Goal: Task Accomplishment & Management: Complete application form

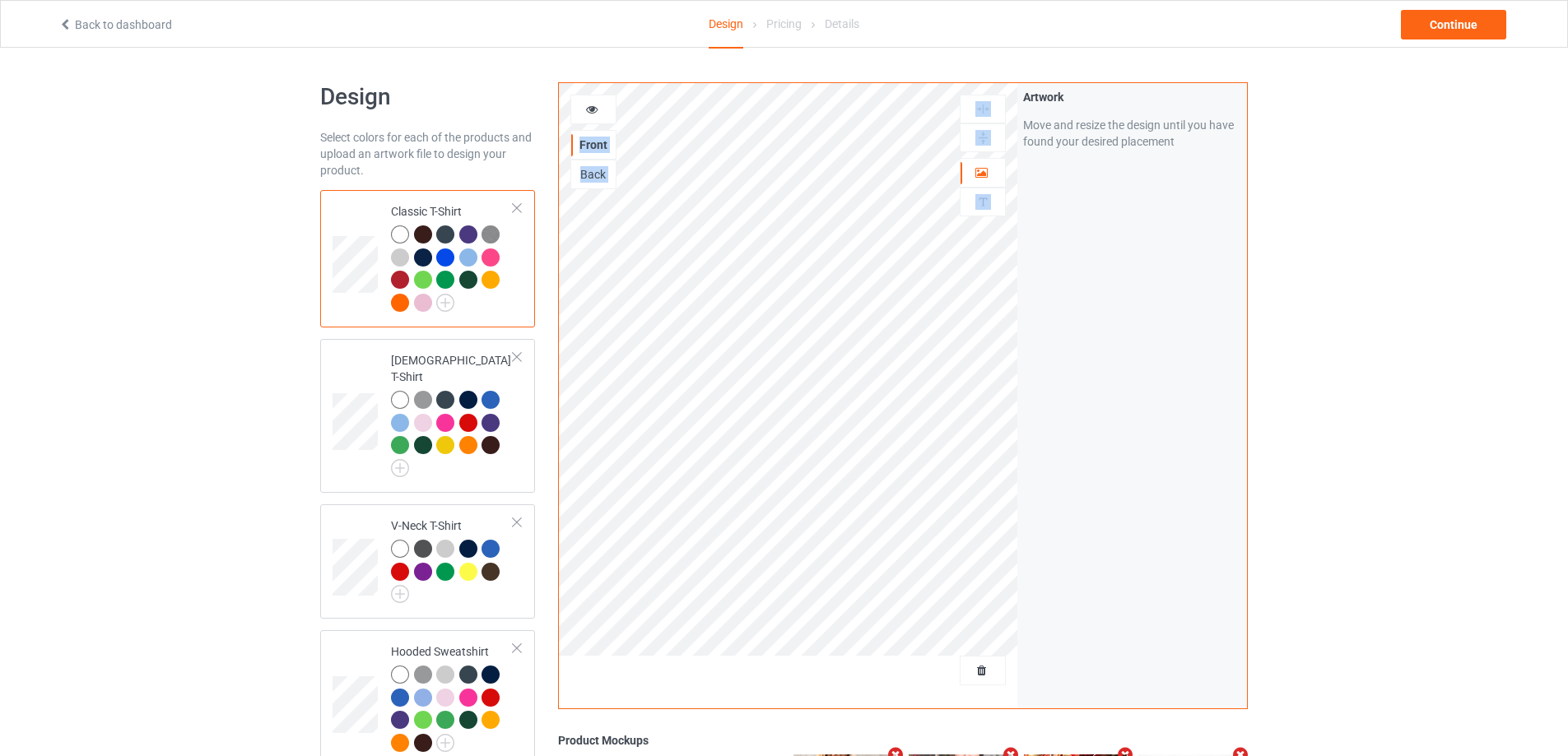
click at [125, 20] on link "Back to dashboard" at bounding box center [115, 25] width 114 height 14
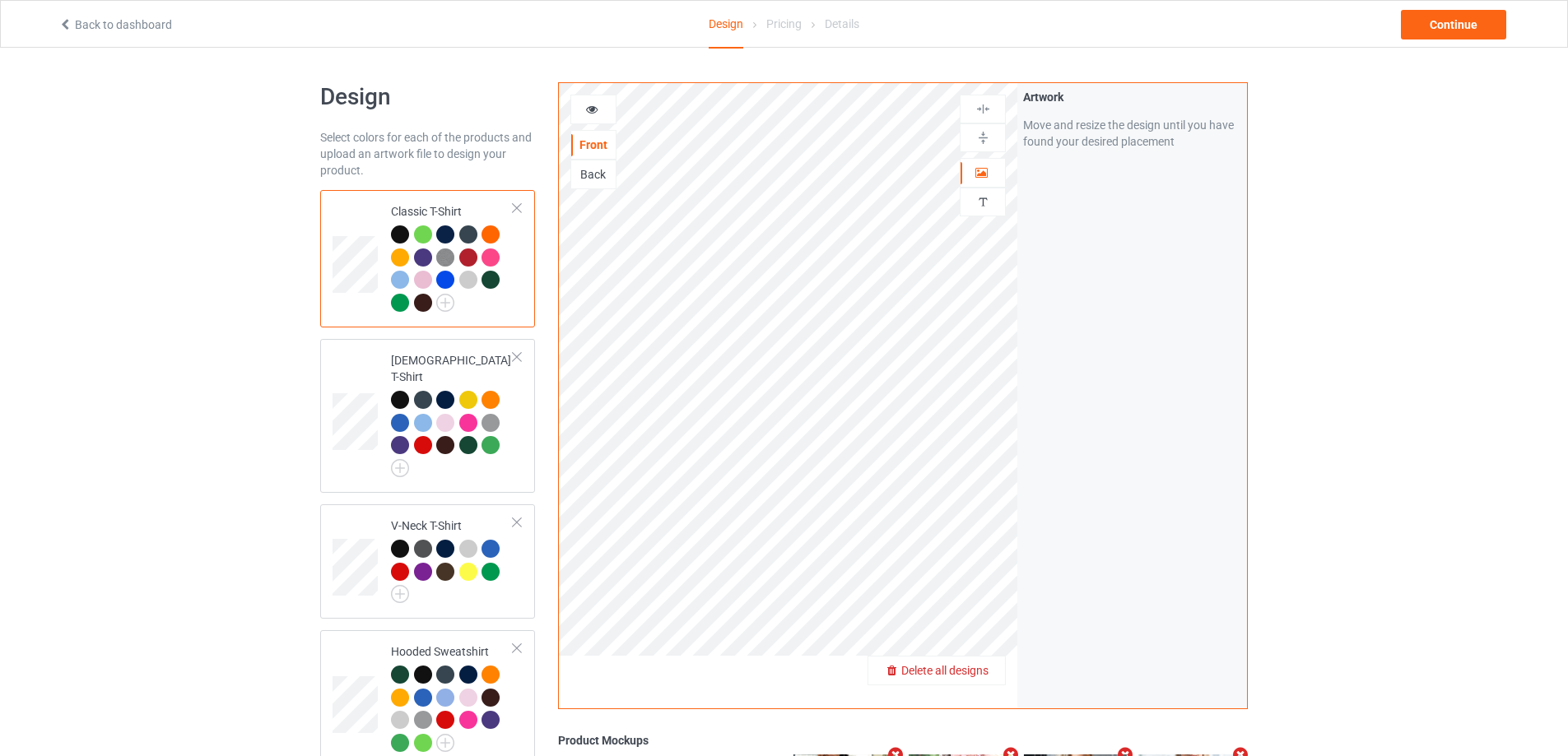
click at [979, 667] on span "Delete all designs" at bounding box center [945, 670] width 87 height 14
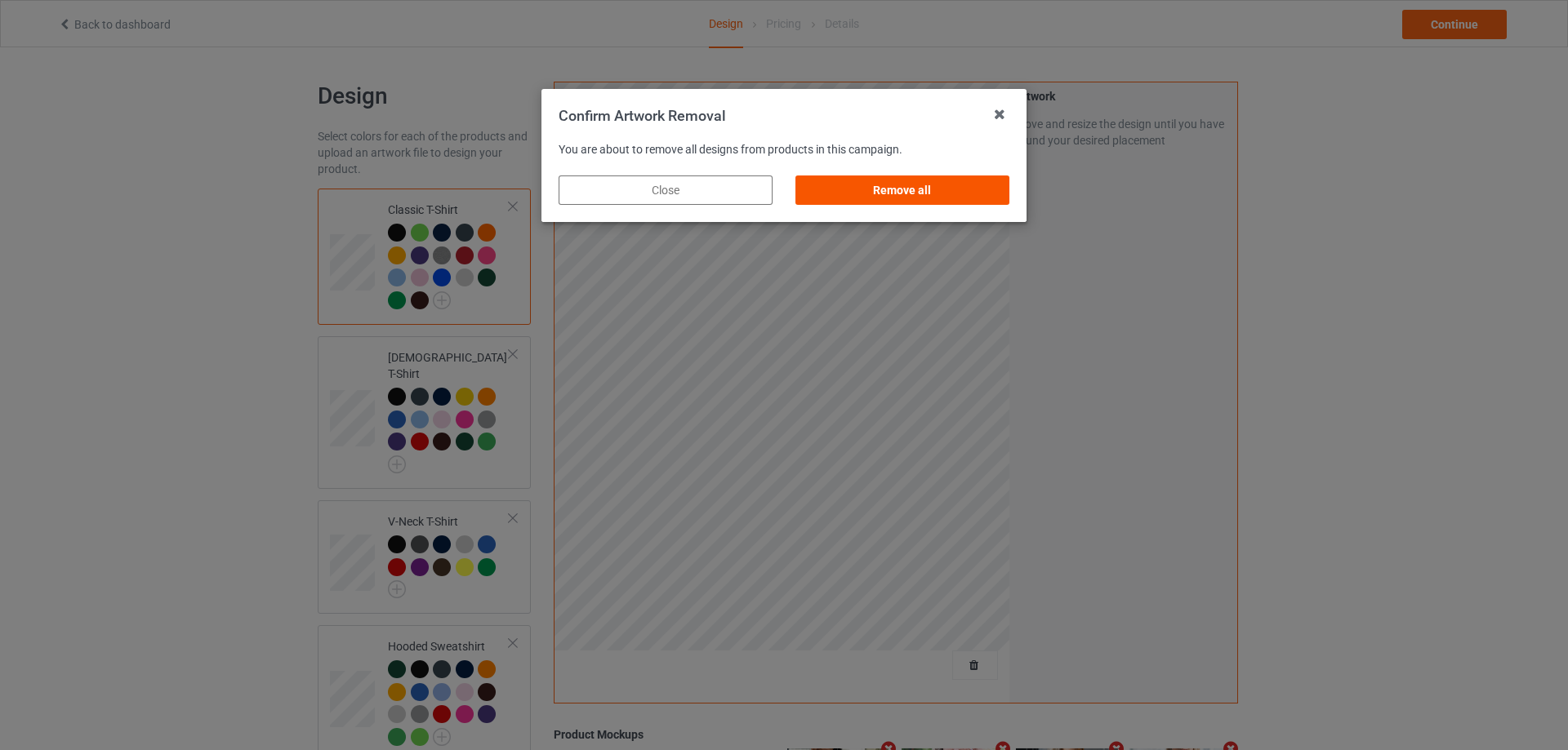
click at [818, 188] on div "Remove all" at bounding box center [902, 190] width 214 height 29
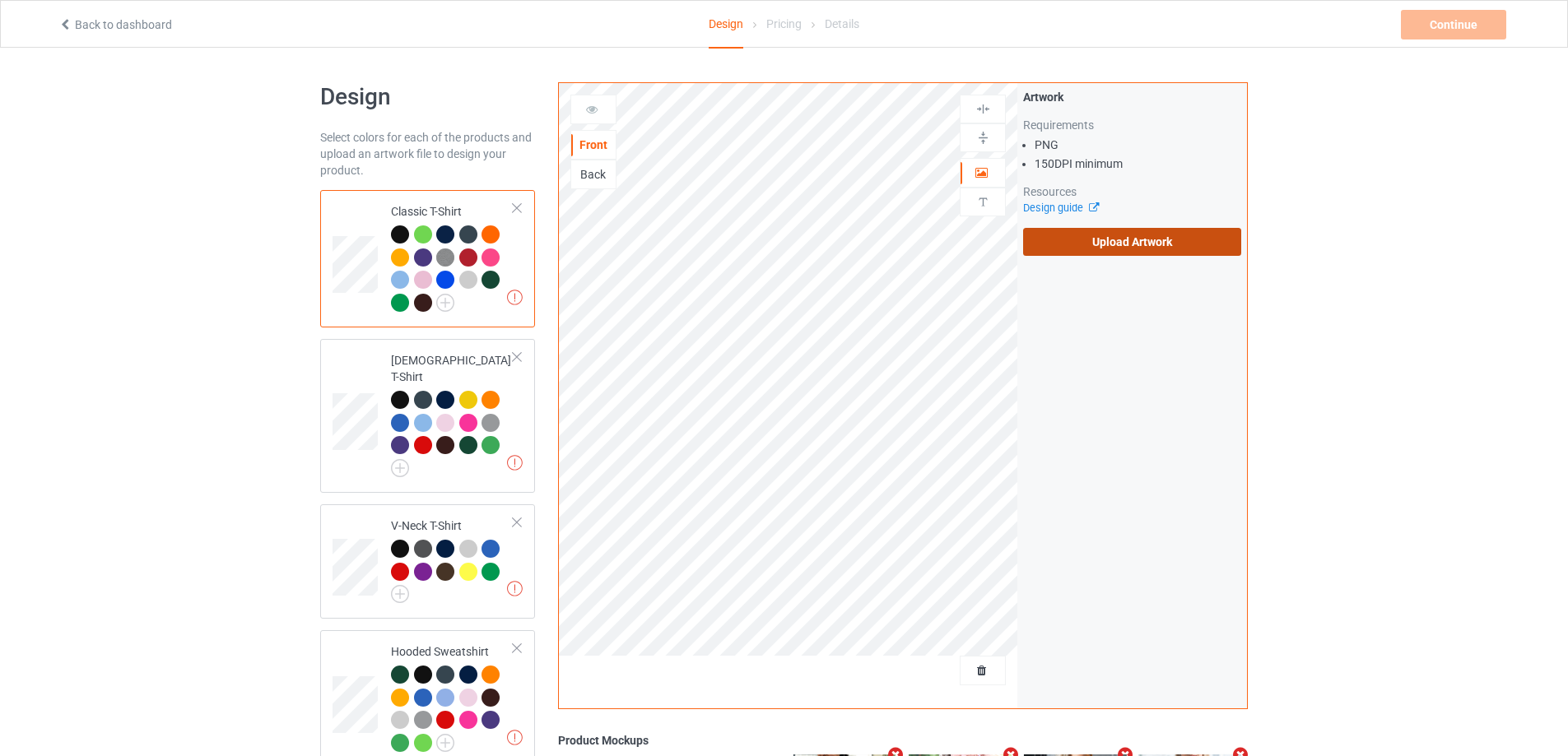
click at [1113, 253] on label "Upload Artwork" at bounding box center [1131, 242] width 218 height 28
click at [0, 0] on input "Upload Artwork" at bounding box center [0, 0] width 0 height 0
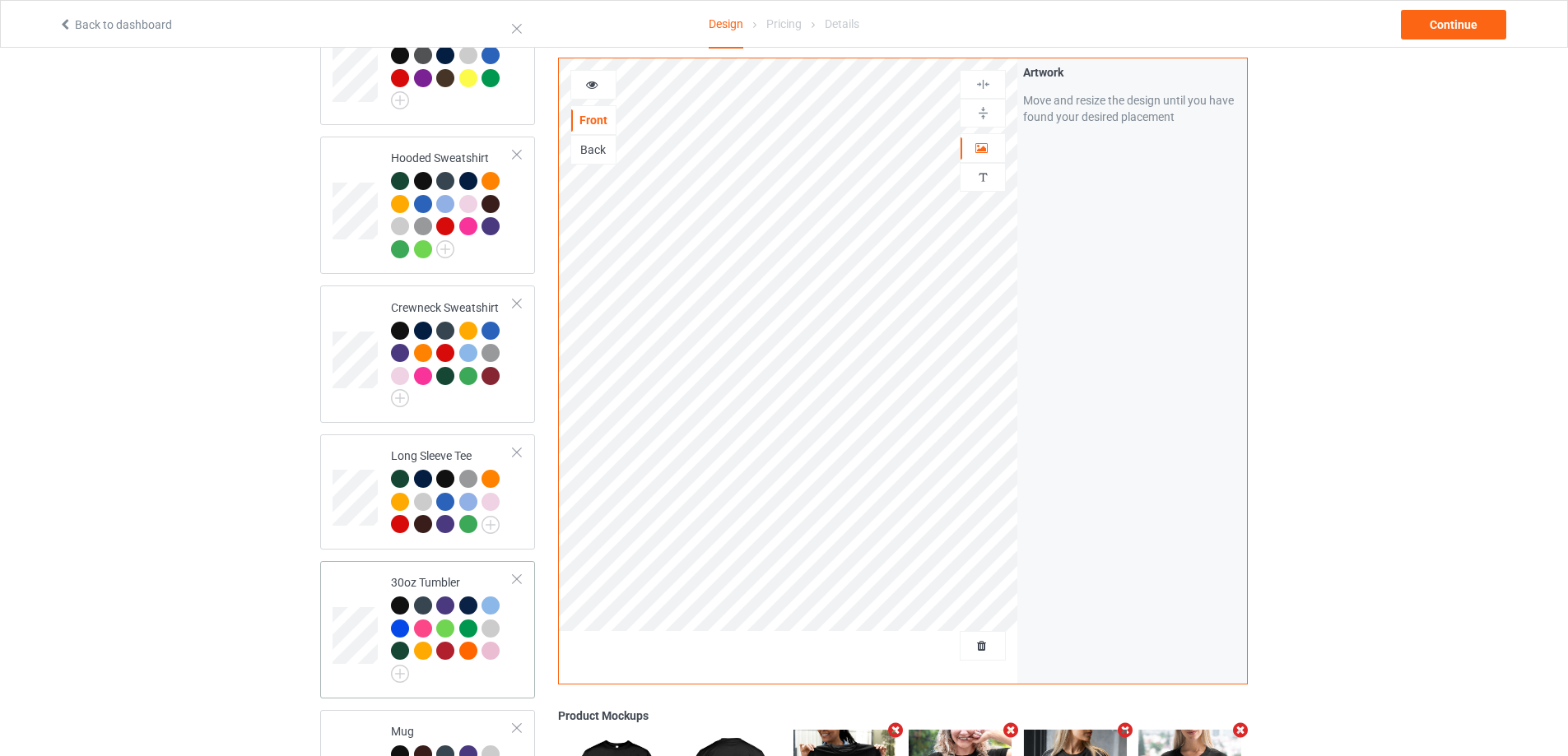
scroll to position [575, 0]
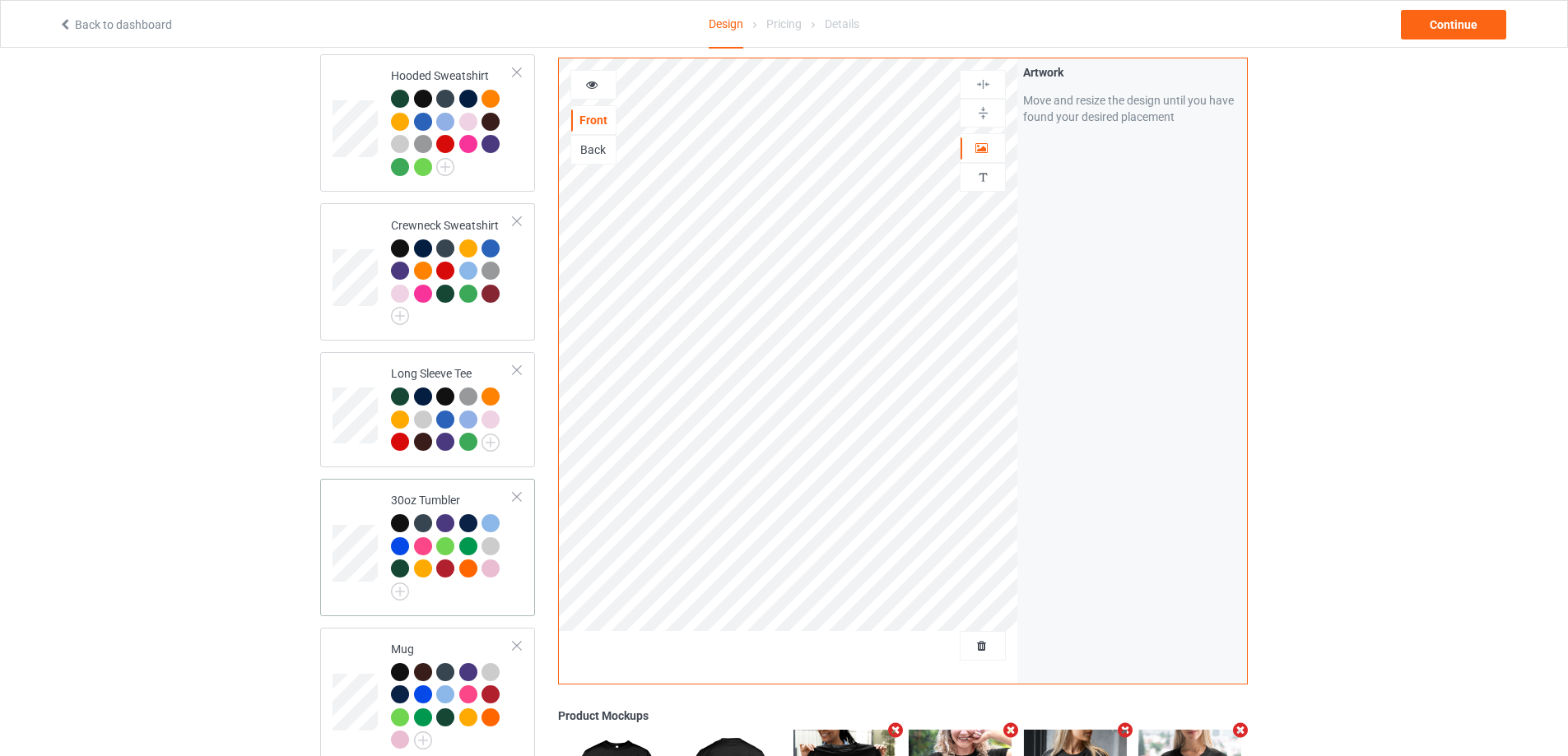
click at [513, 592] on td "30oz Tumbler" at bounding box center [452, 548] width 141 height 125
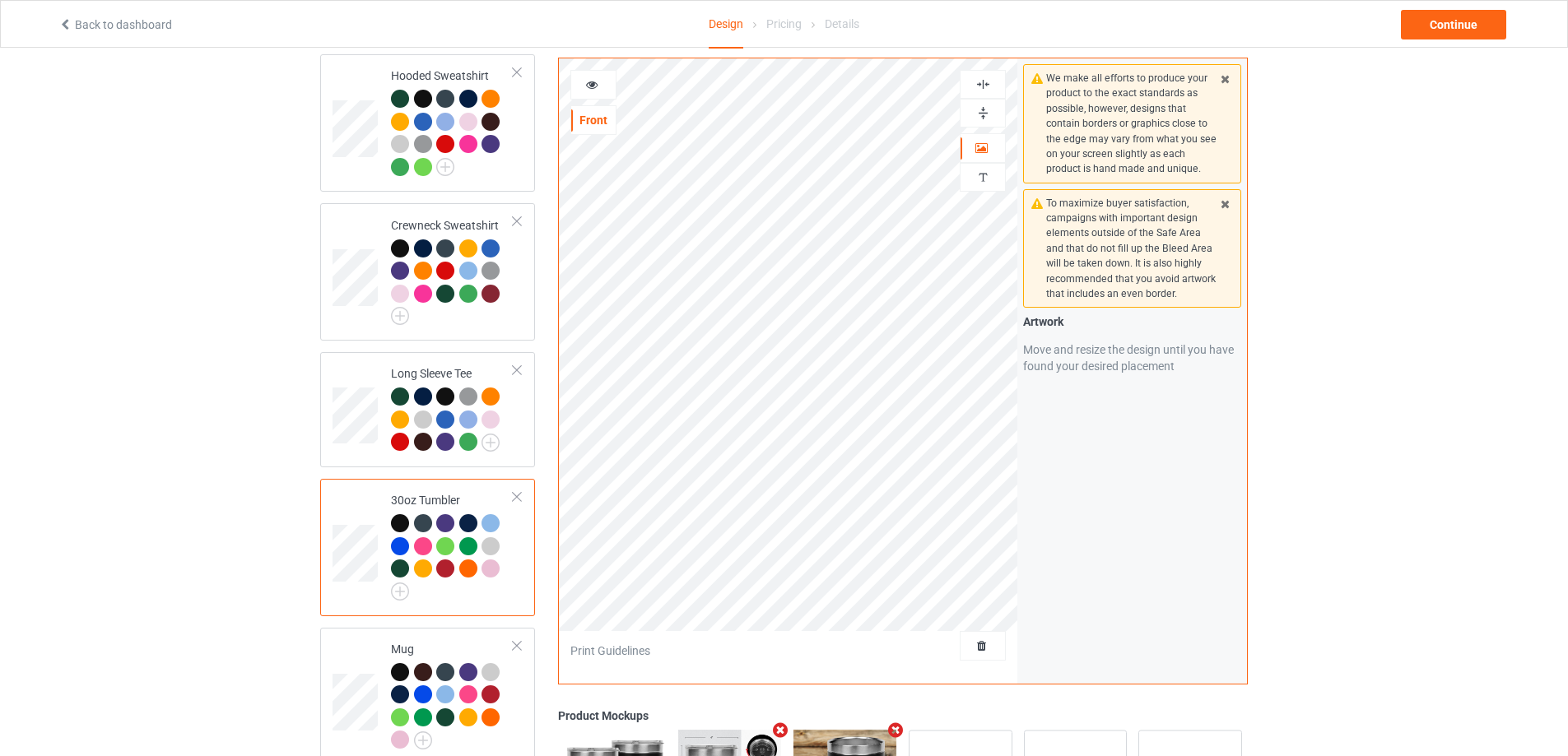
scroll to position [1070, 0]
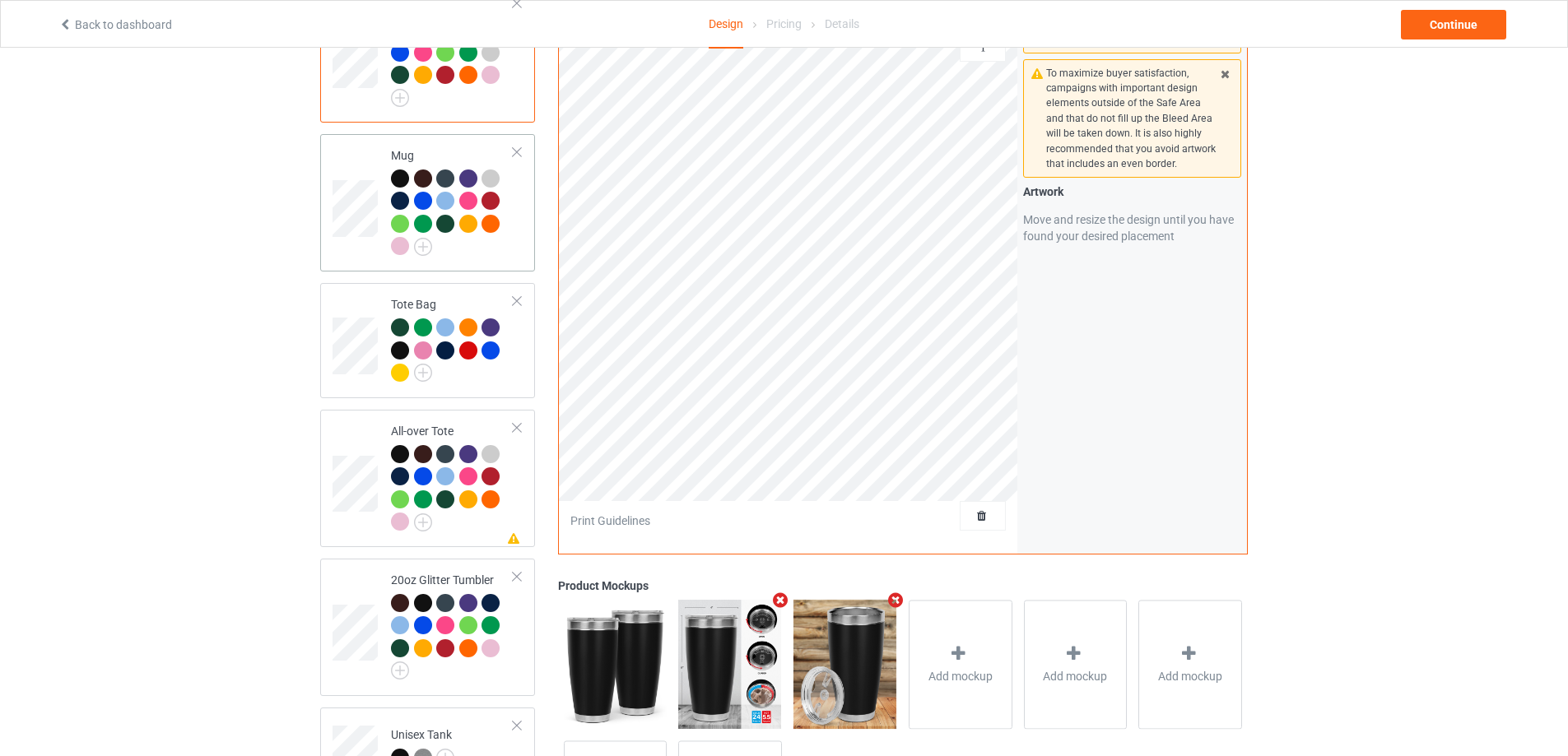
click at [477, 257] on div "Mug" at bounding box center [427, 203] width 215 height 137
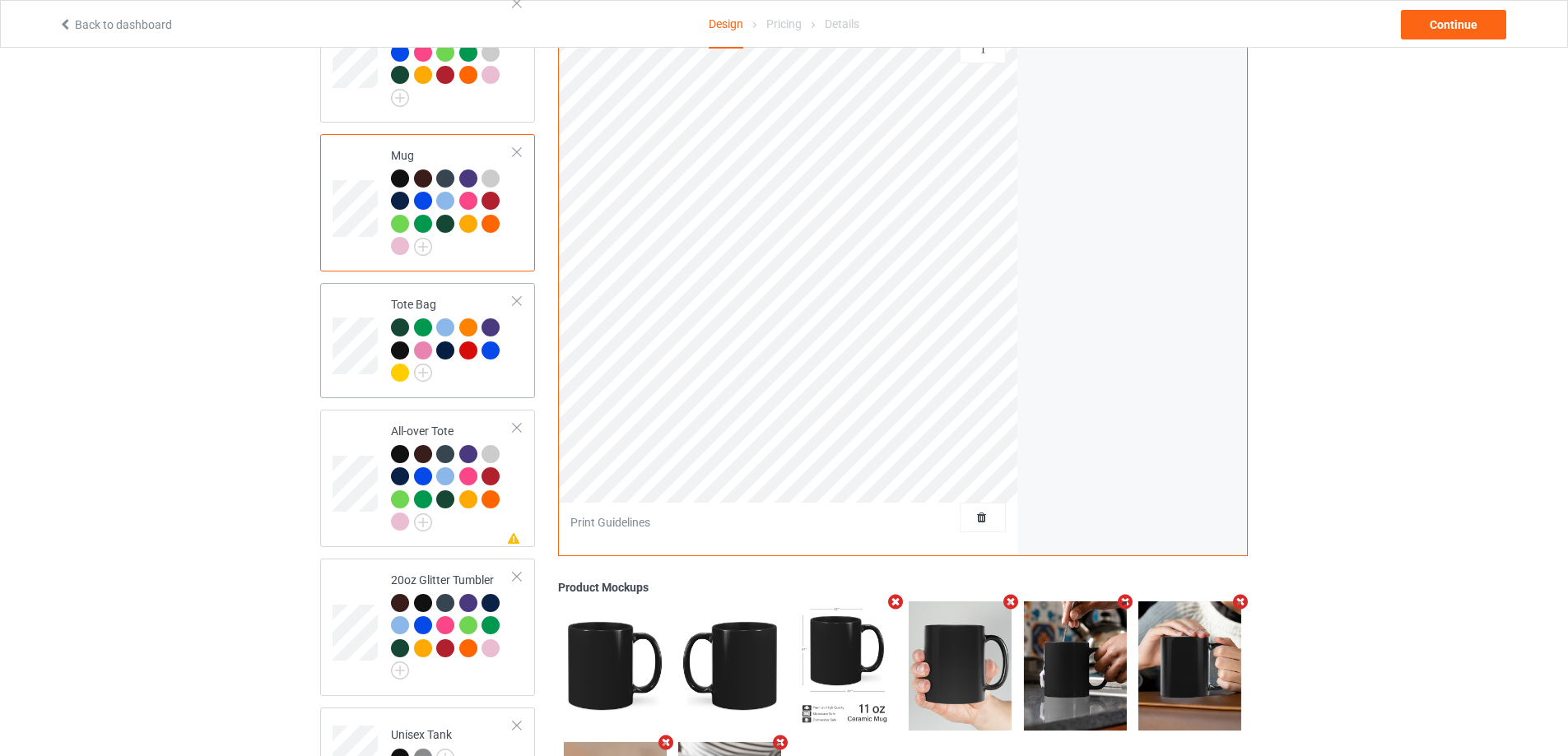
click at [505, 374] on div at bounding box center [452, 353] width 123 height 69
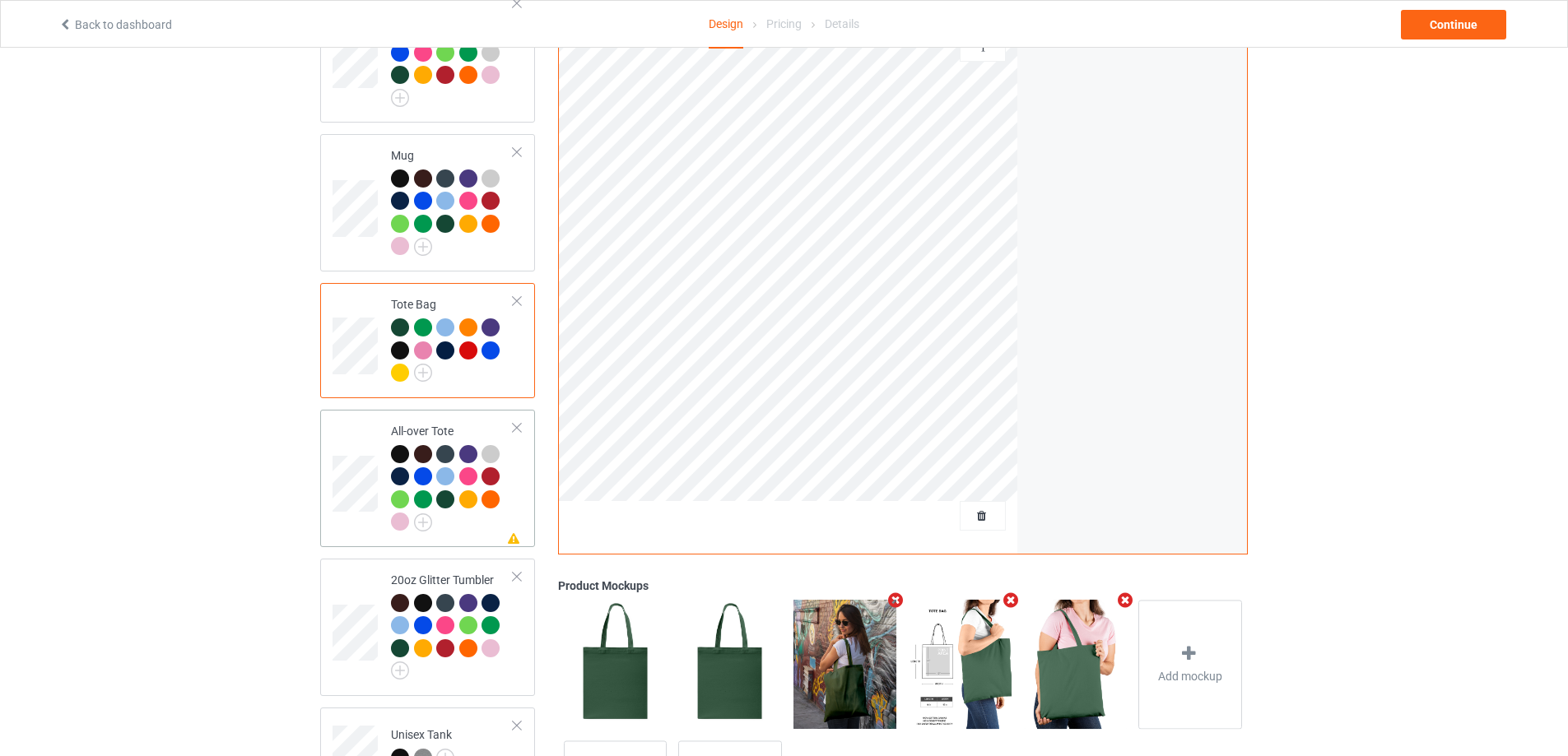
click at [480, 516] on div at bounding box center [452, 490] width 123 height 91
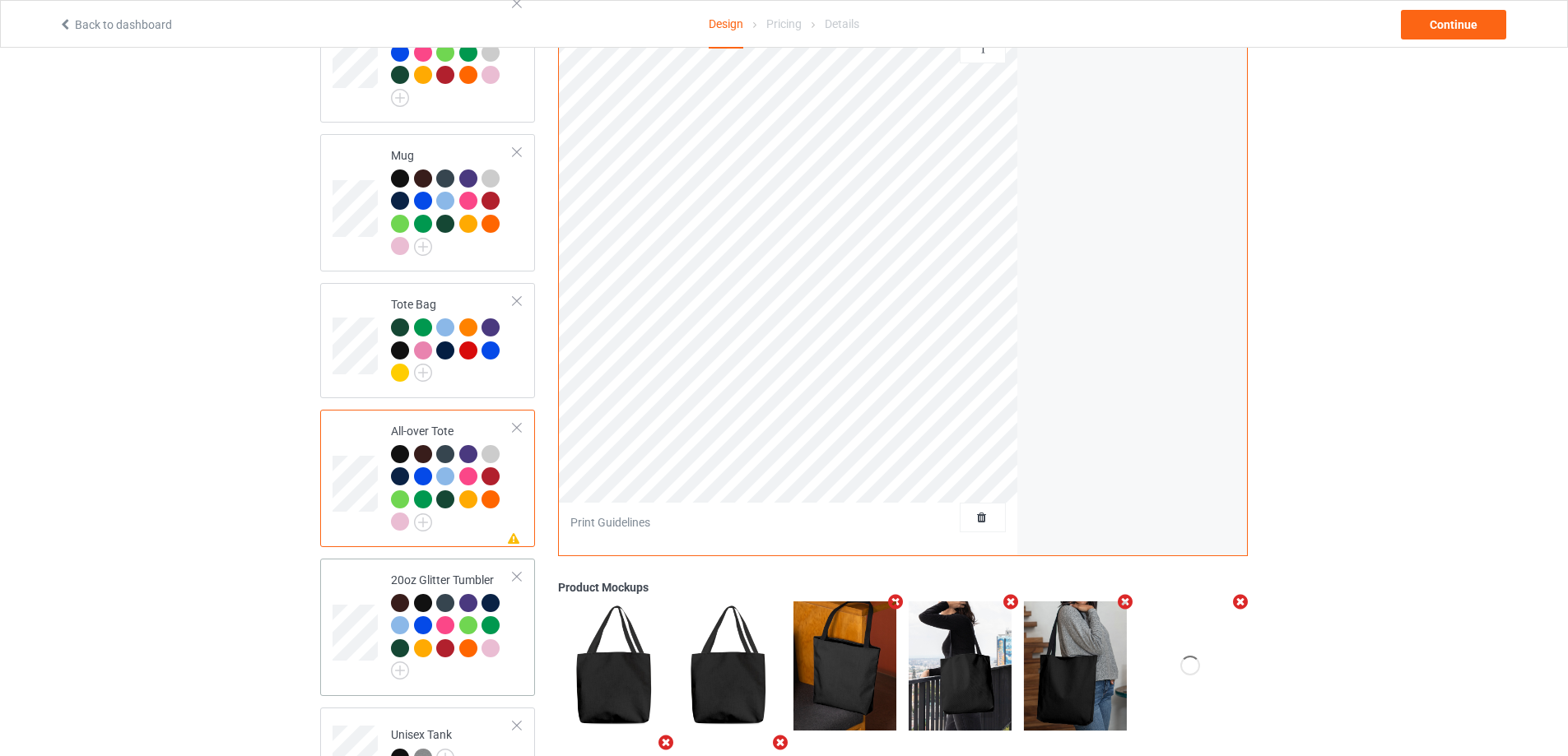
scroll to position [1217, 0]
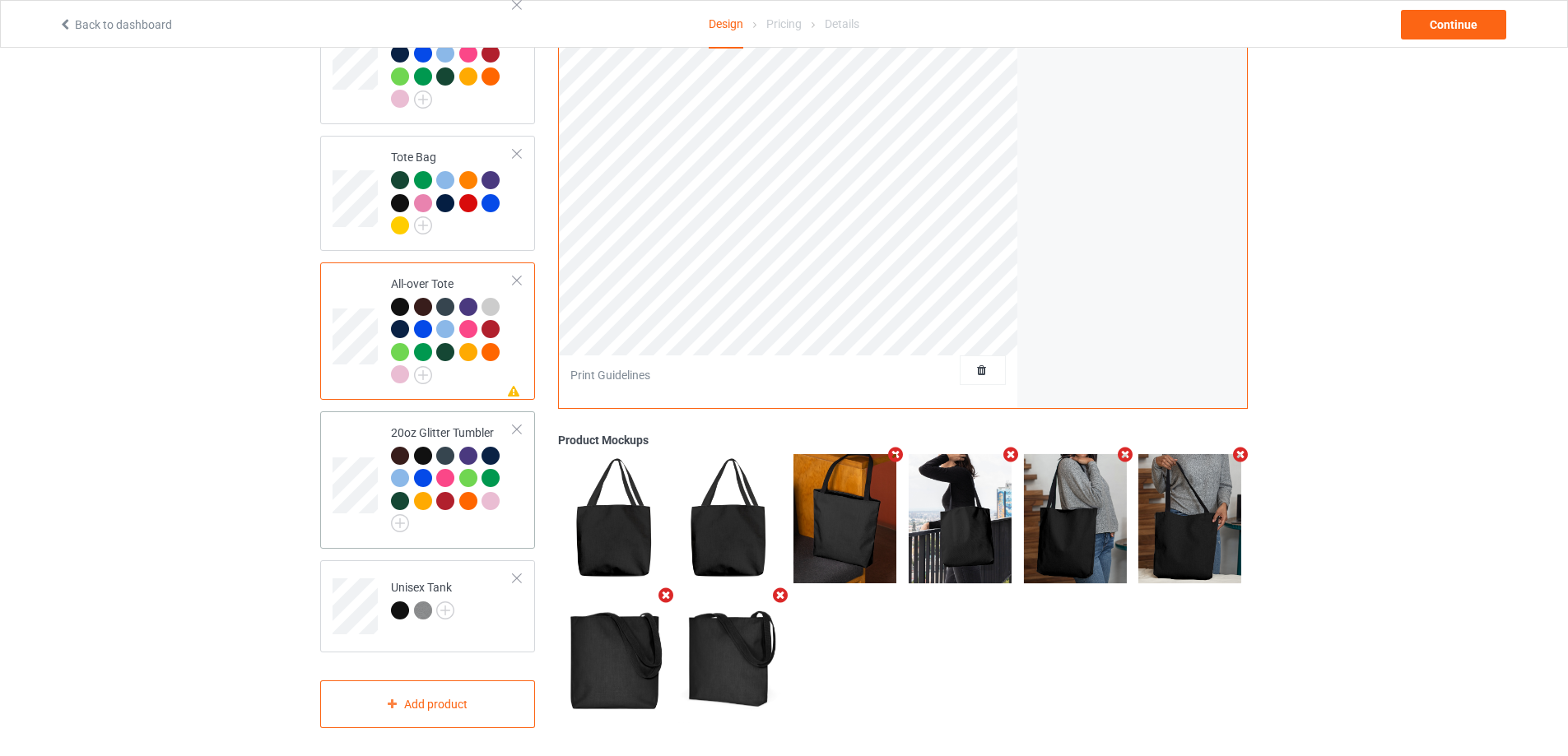
click at [478, 515] on div at bounding box center [452, 490] width 123 height 86
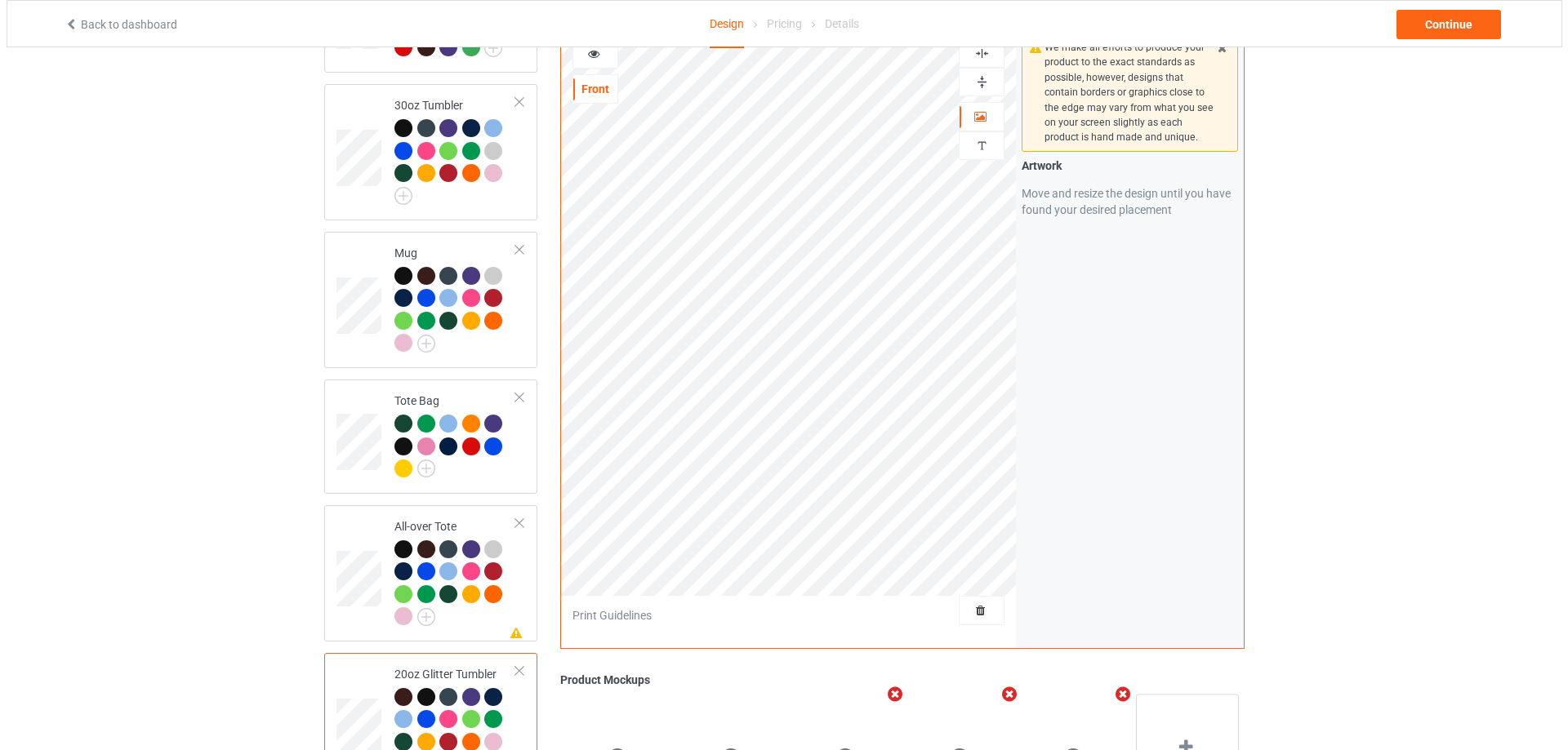
scroll to position [1207, 0]
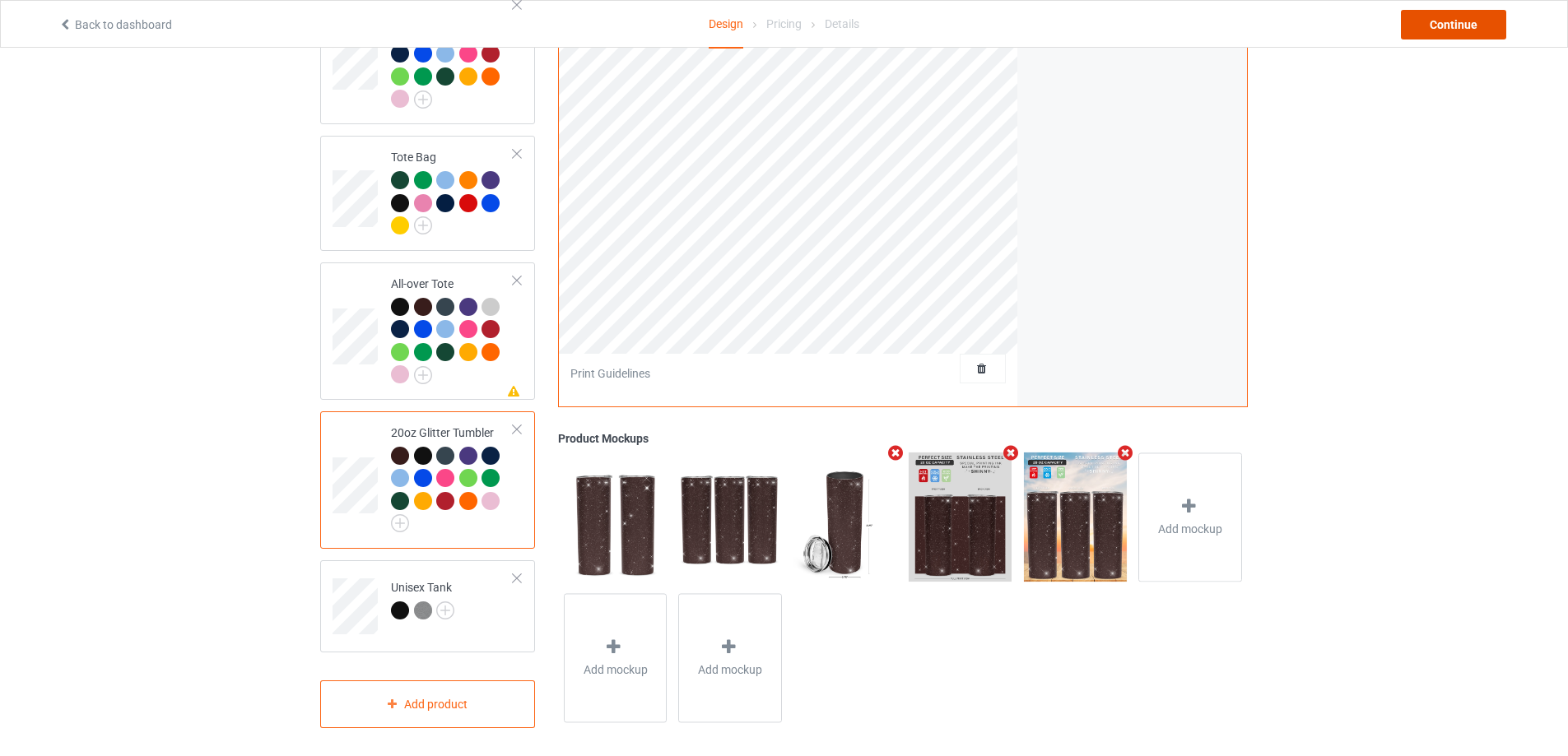
click at [1448, 26] on div "Continue" at bounding box center [1454, 25] width 105 height 30
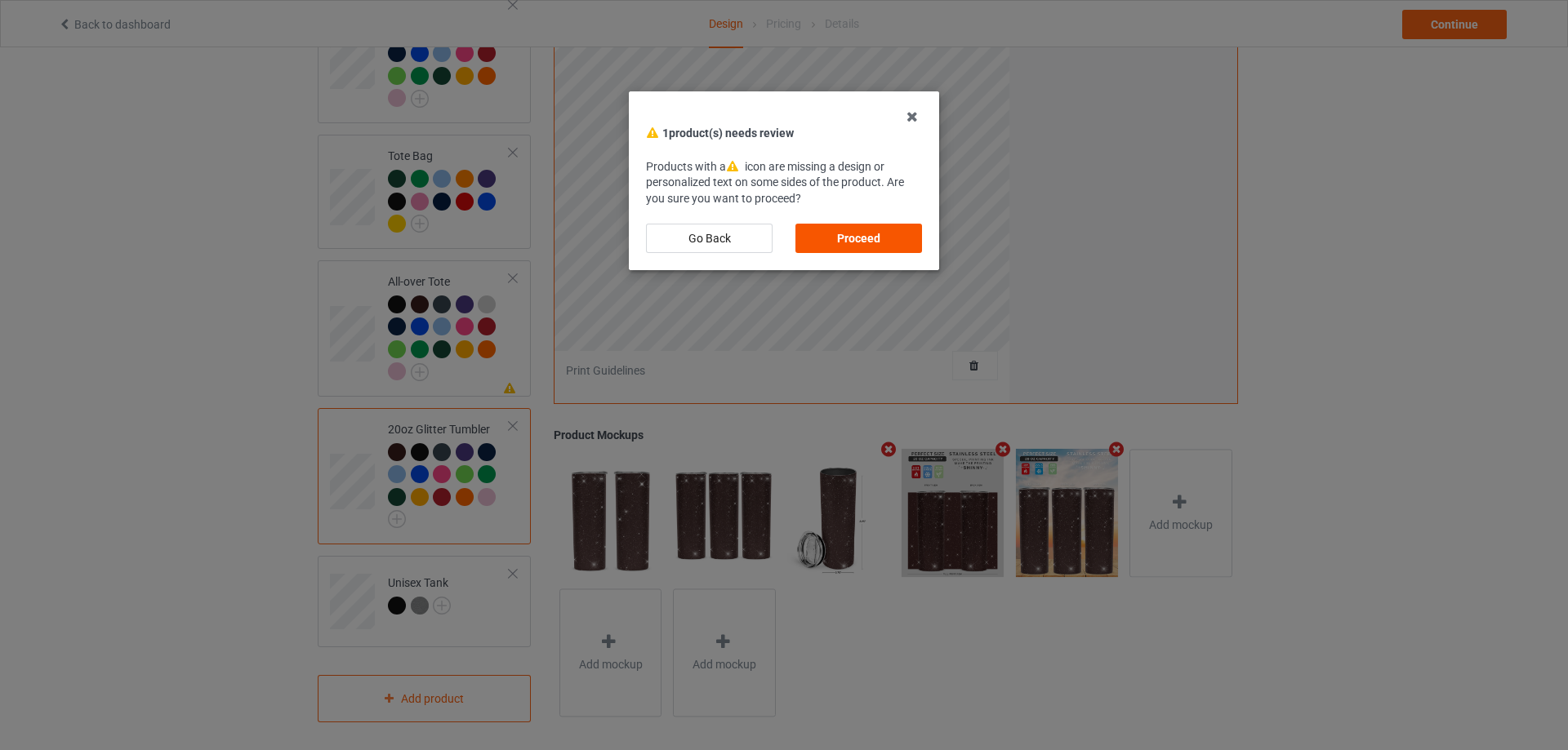
drag, startPoint x: 908, startPoint y: 235, endPoint x: 872, endPoint y: 235, distance: 36.0
click at [907, 235] on div "Proceed" at bounding box center [858, 238] width 126 height 29
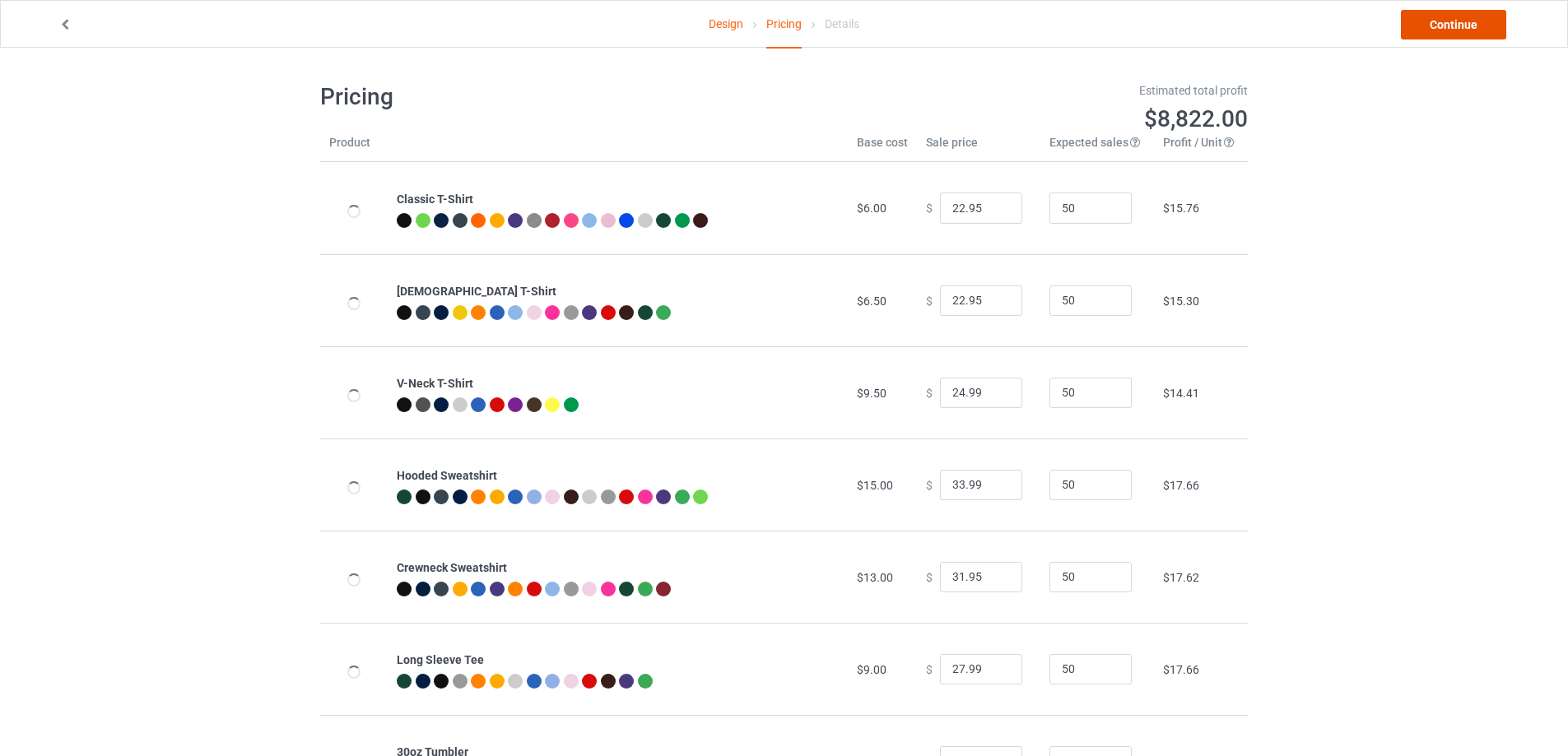
click at [1453, 21] on link "Continue" at bounding box center [1454, 25] width 105 height 30
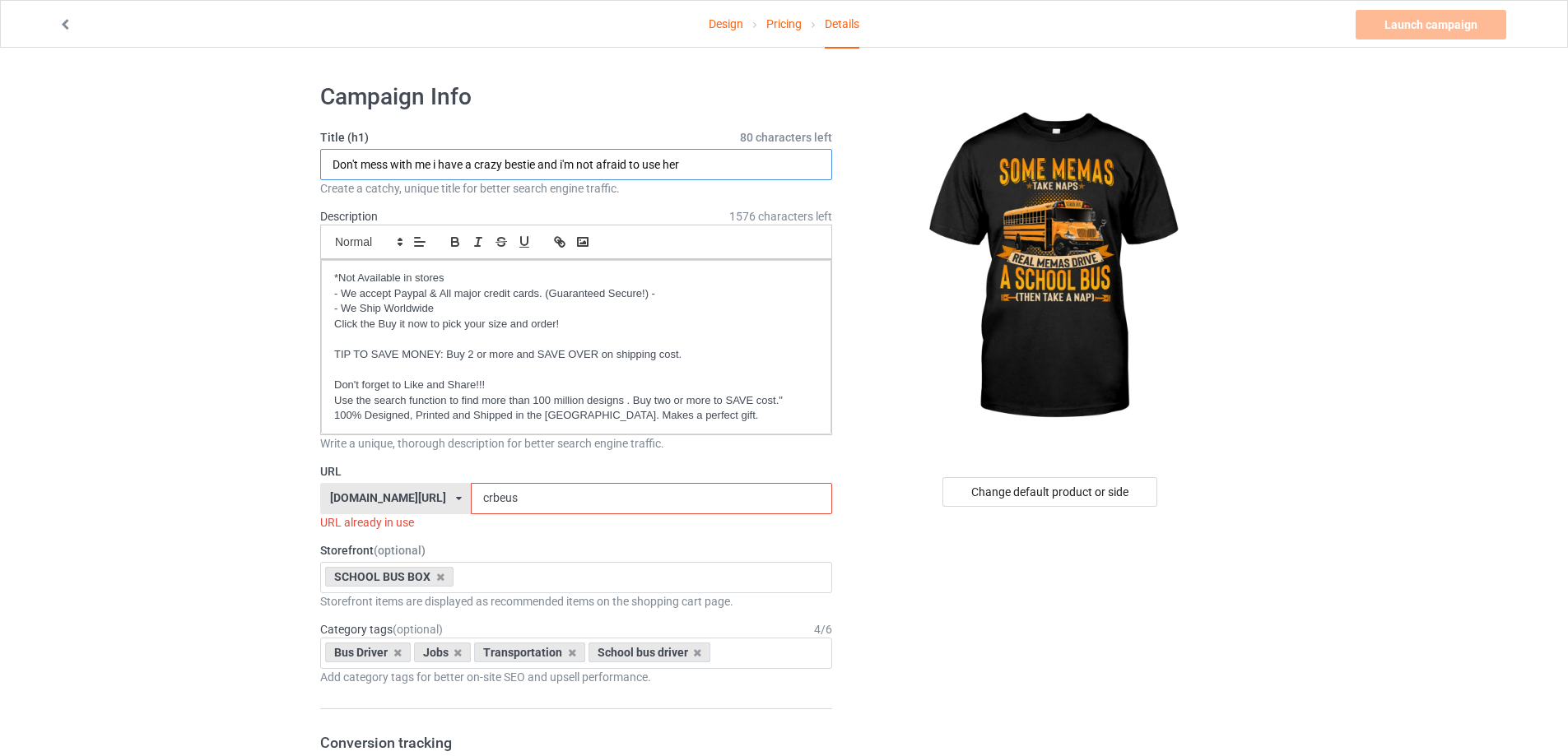
click at [529, 164] on input "Don't mess with me i have a crazy bestie and i'm not afraid to use her" at bounding box center [577, 164] width 512 height 31
paste input "Real grandmas drive a school bus then take a nap"
click at [385, 164] on input "Real grandmas drive a school bus then take a nap" at bounding box center [577, 164] width 512 height 31
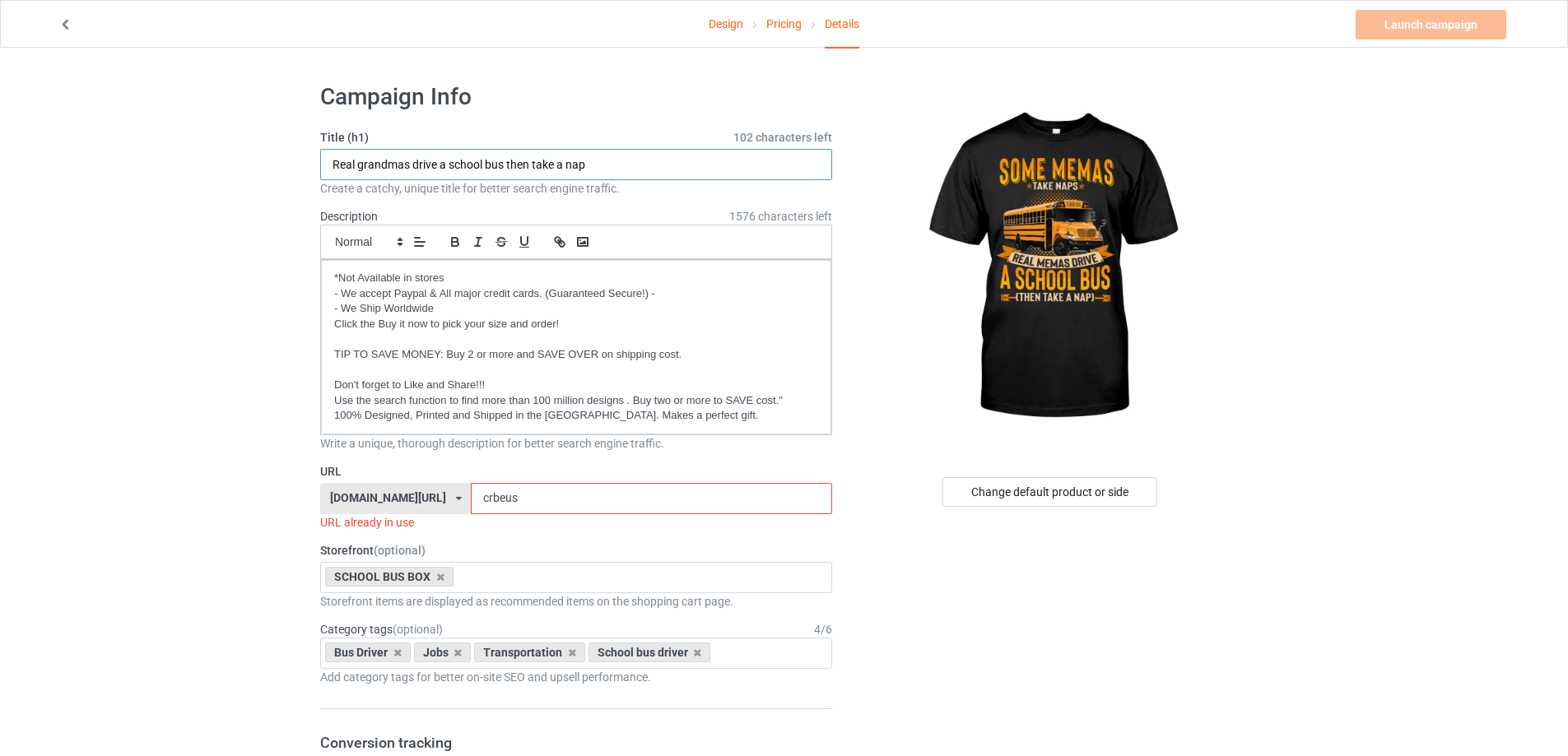
click at [385, 164] on input "Real grandmas drive a school bus then take a nap" at bounding box center [577, 164] width 512 height 31
type input "Real memas drive a school bus then take a nap"
click at [534, 501] on input "crbeus" at bounding box center [650, 498] width 360 height 31
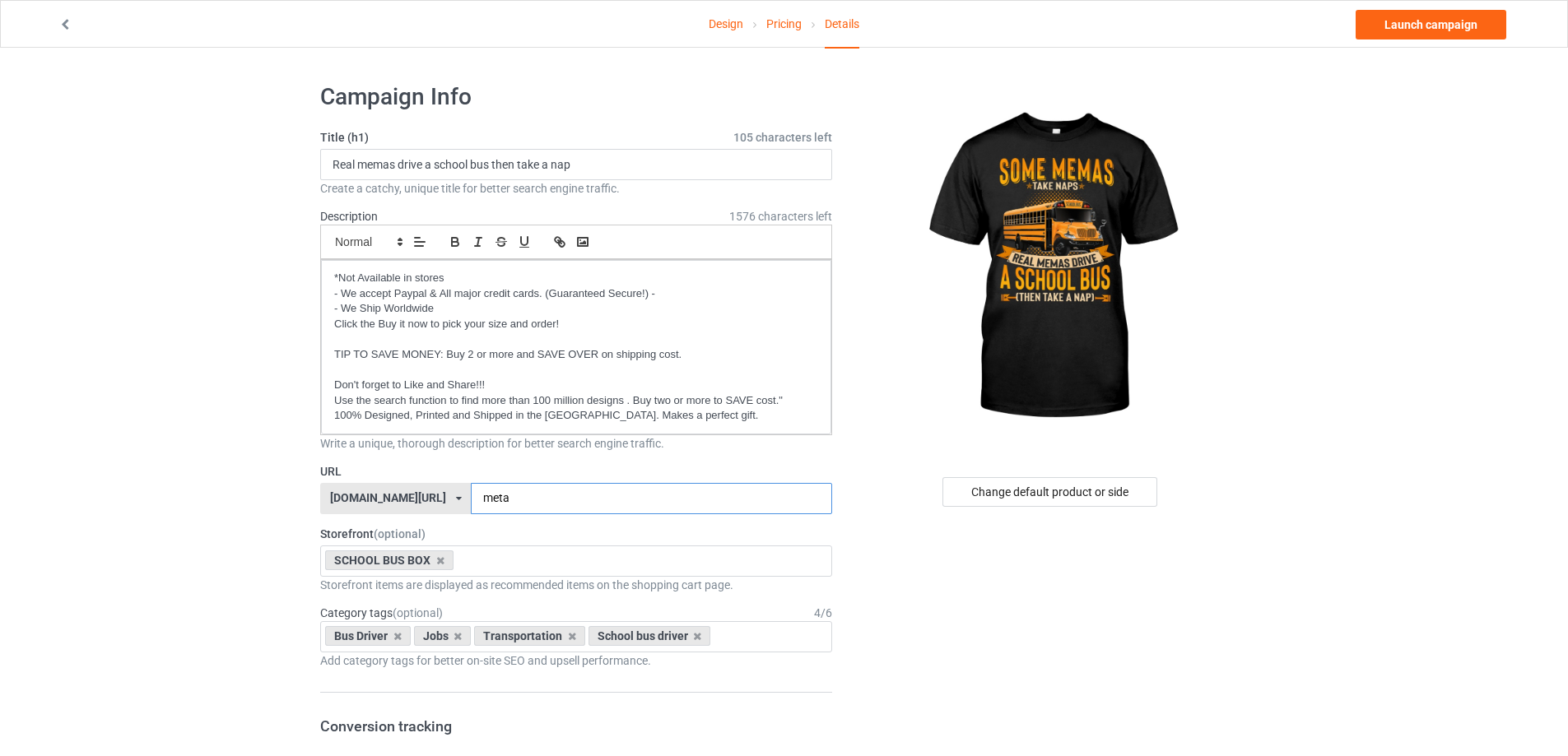
type input "meta"
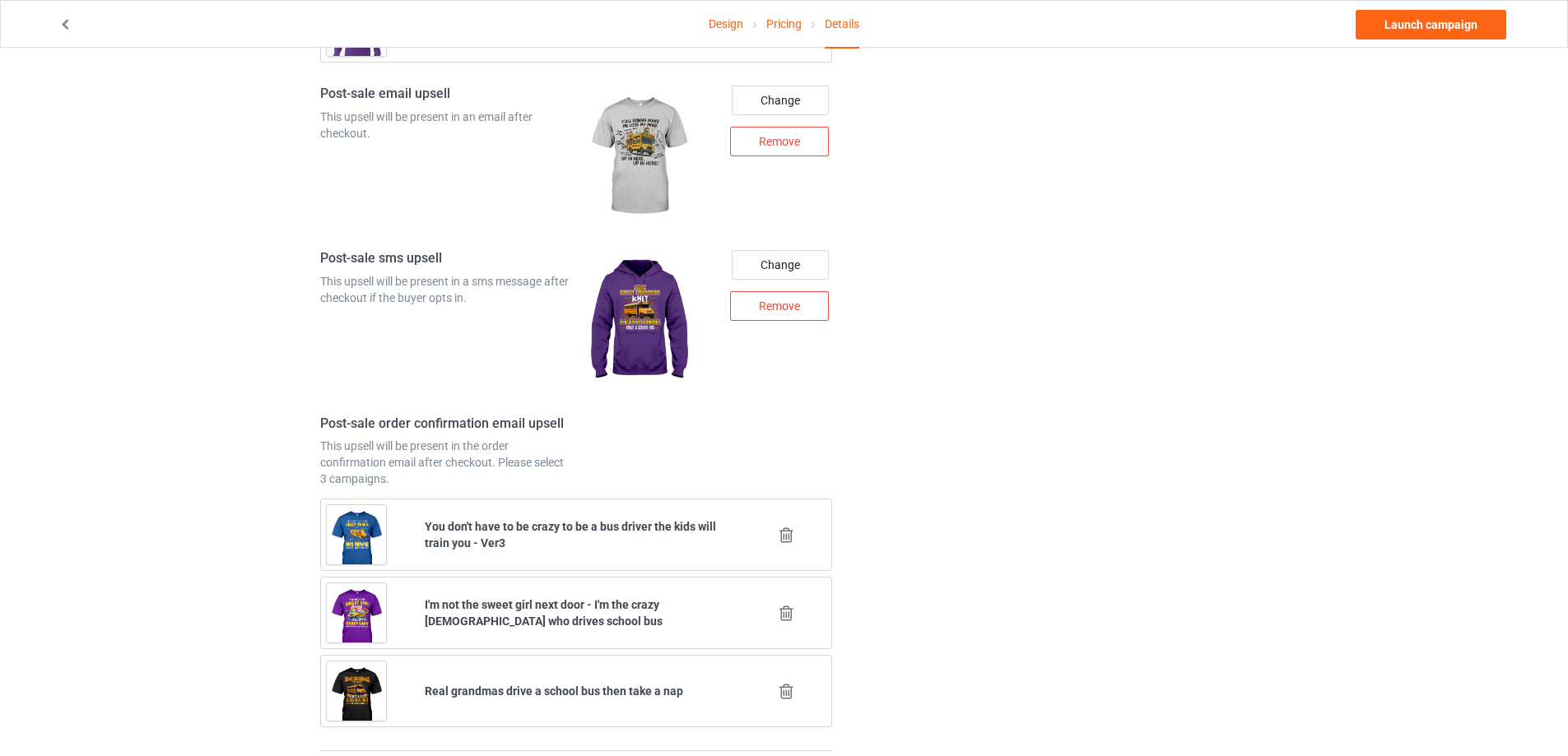
scroll to position [1995, 0]
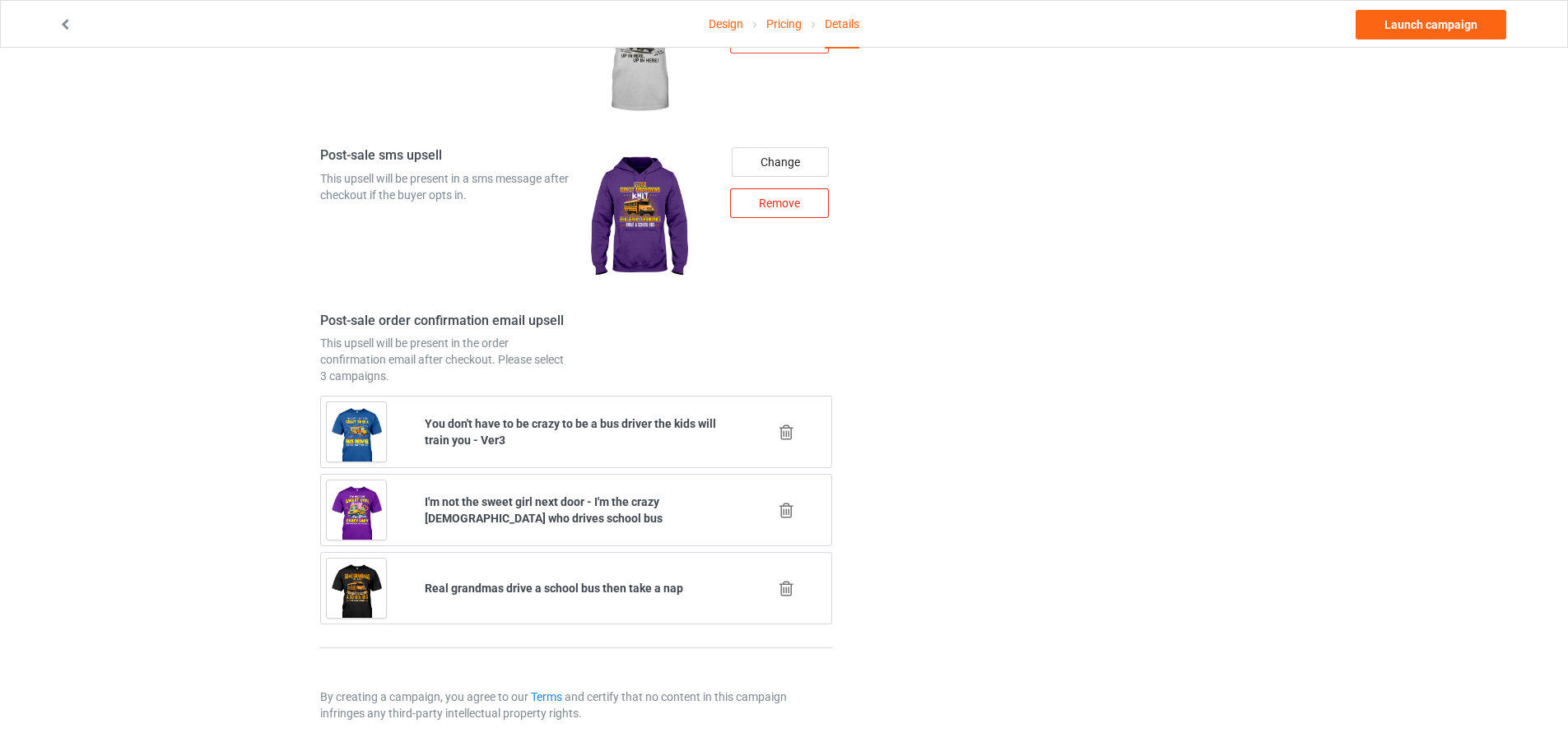
click at [806, 207] on div "Remove" at bounding box center [779, 203] width 98 height 30
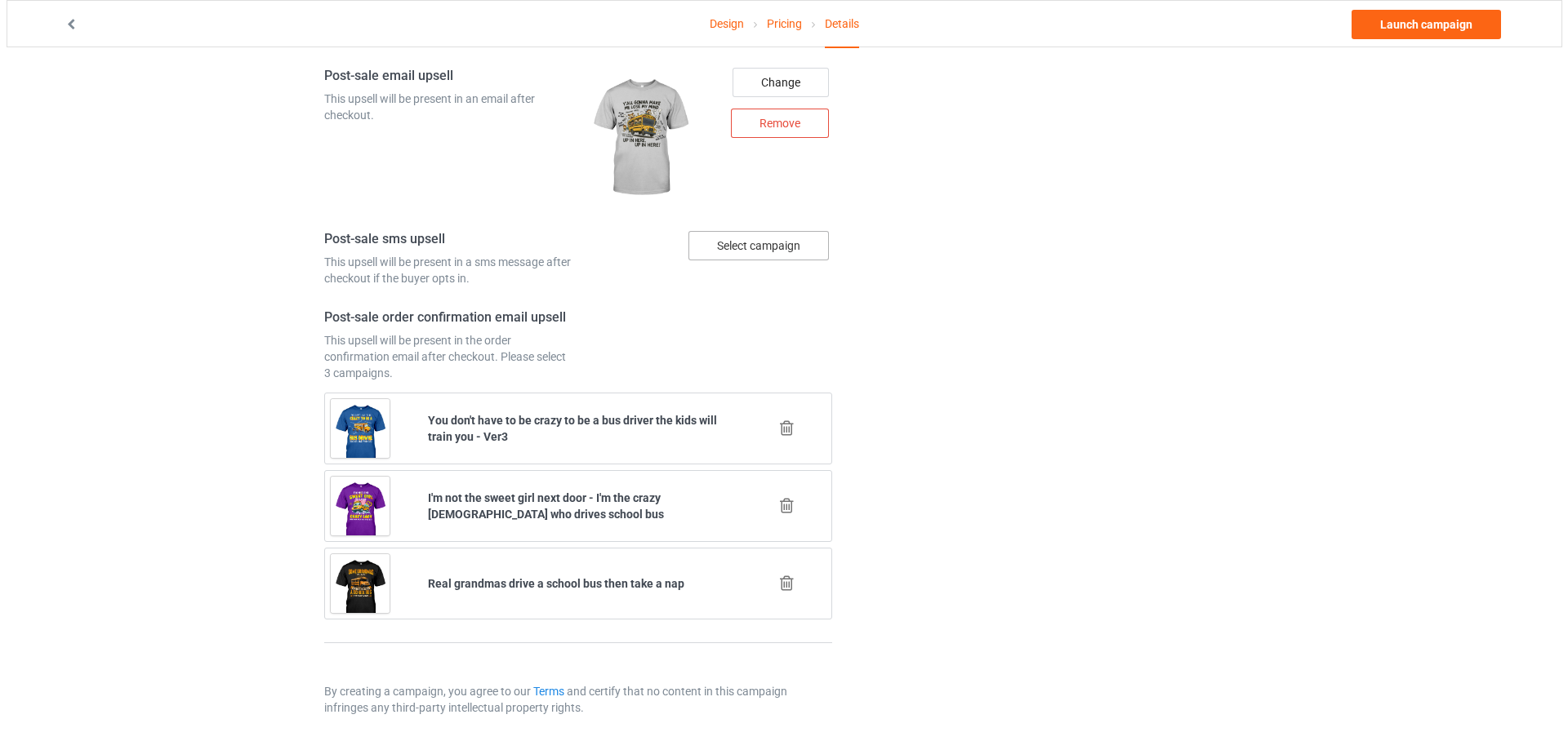
scroll to position [1894, 0]
click at [722, 252] on div "Select campaign" at bounding box center [751, 246] width 140 height 29
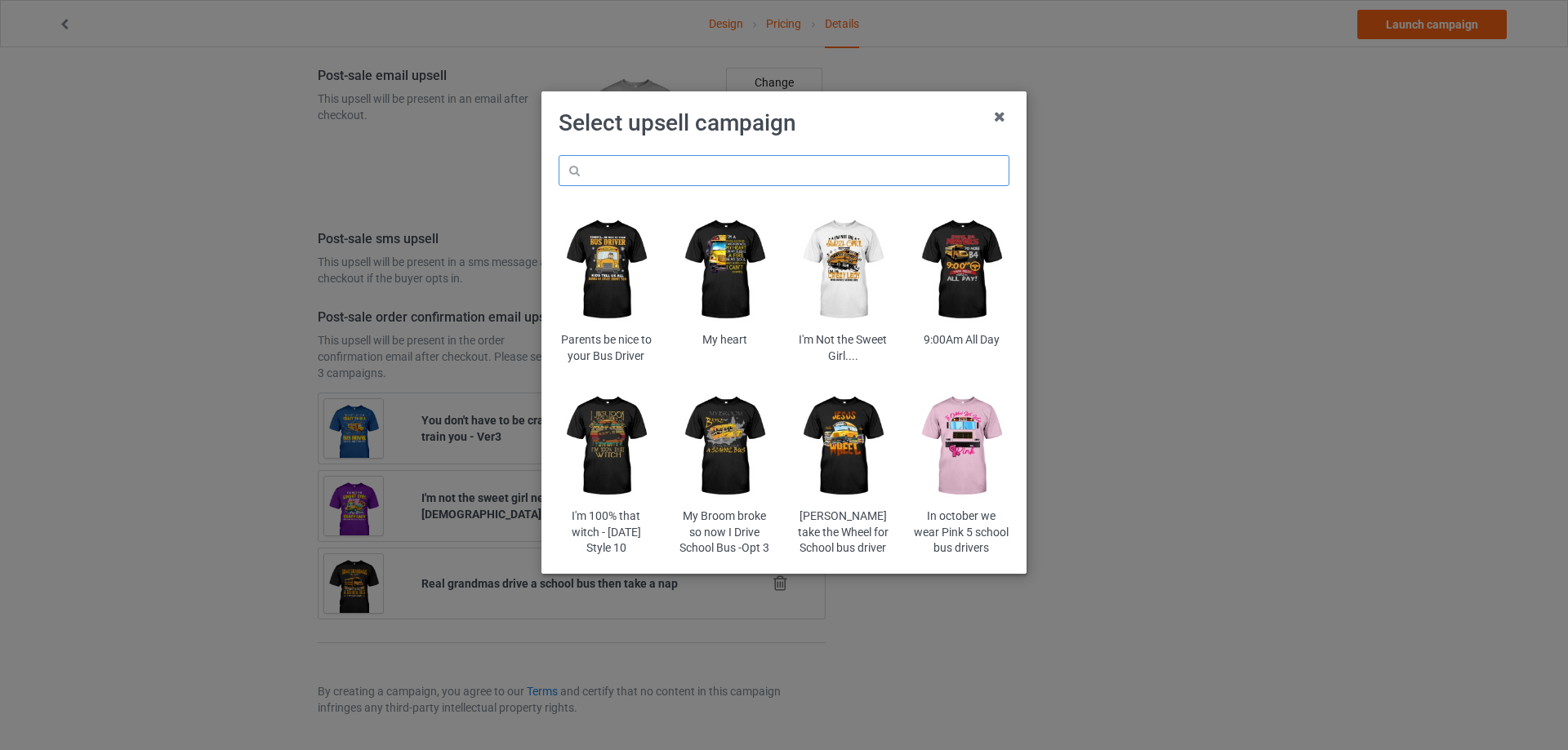
click at [694, 176] on input "text" at bounding box center [784, 170] width 451 height 31
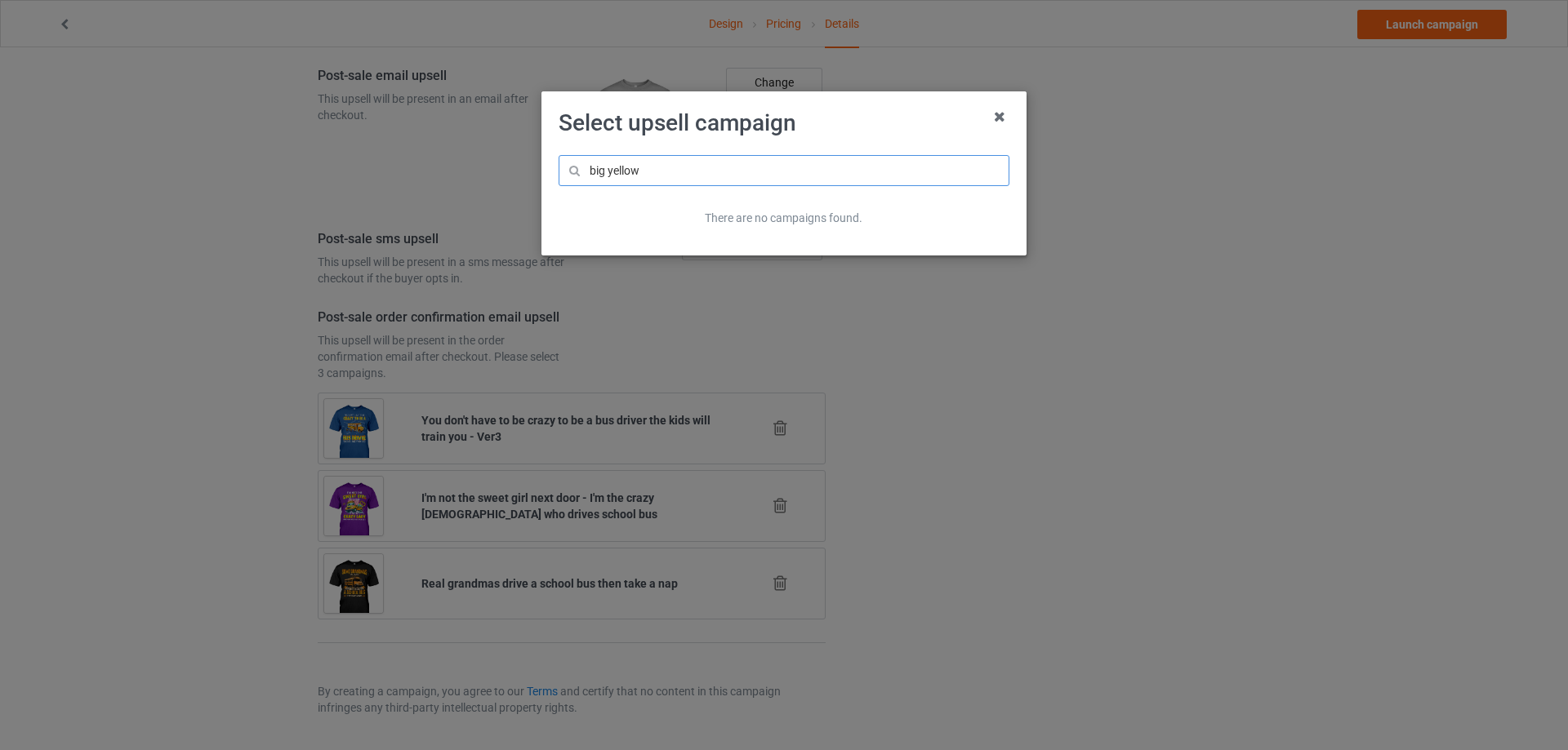
type input "big yellow"
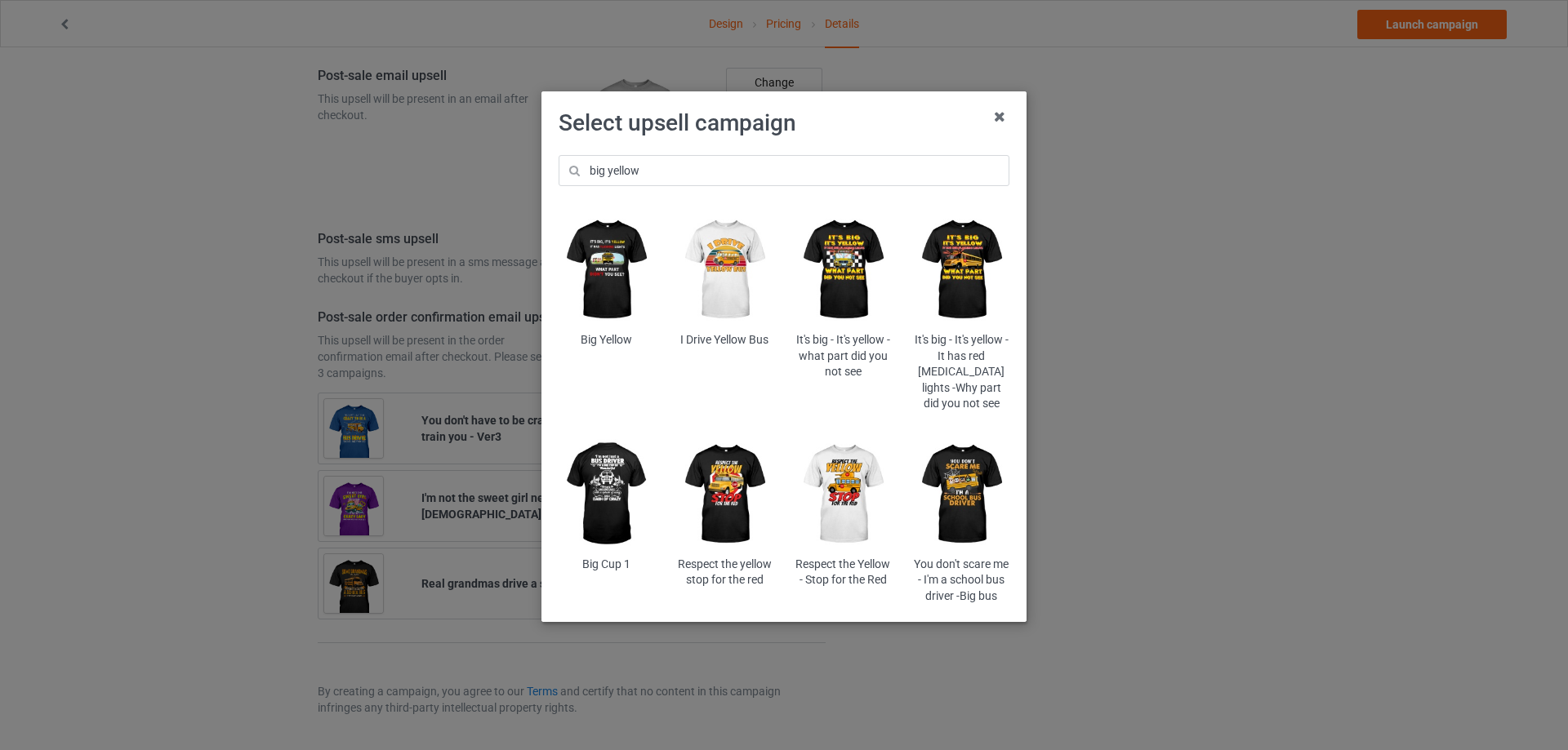
click at [859, 265] on img at bounding box center [843, 270] width 96 height 119
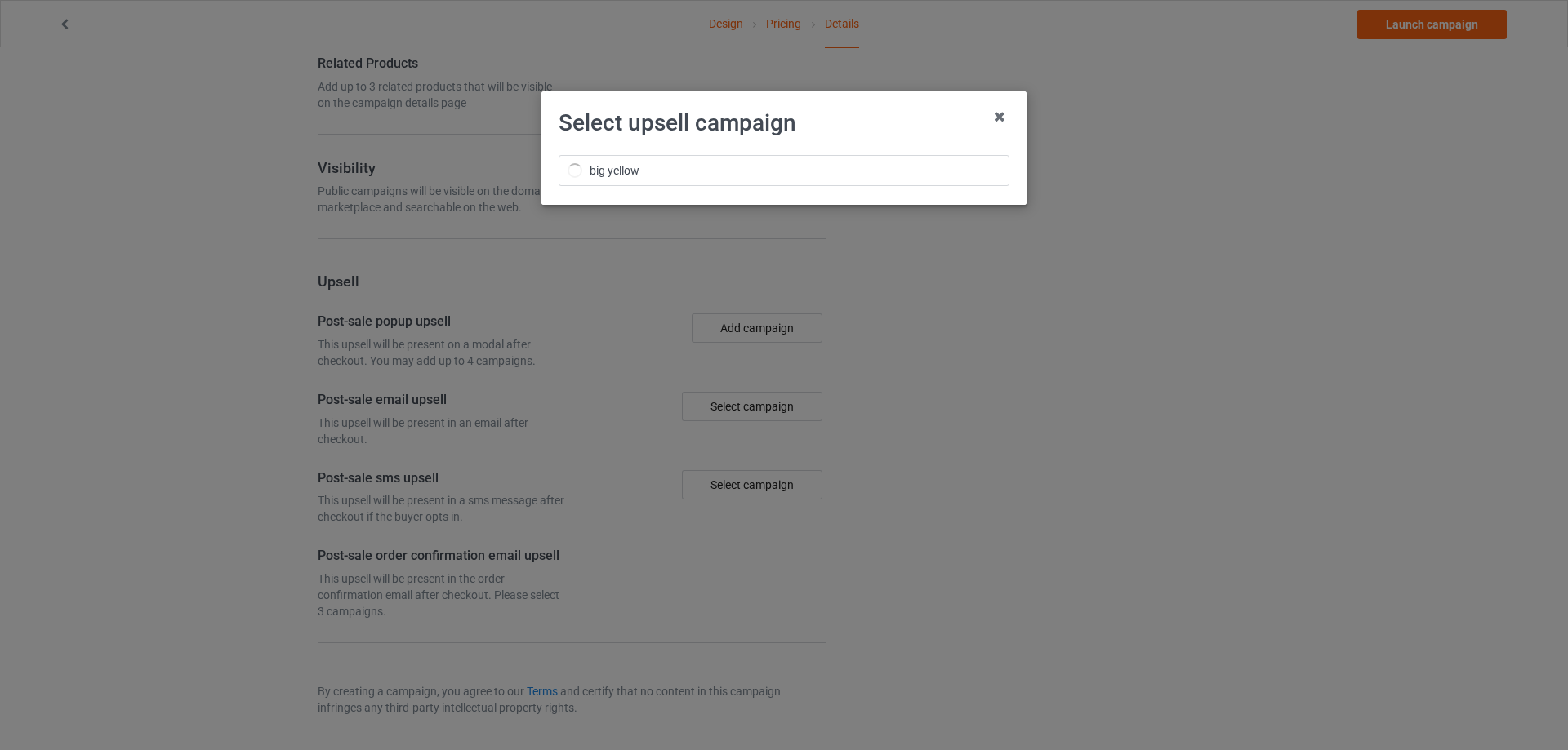
scroll to position [1094, 0]
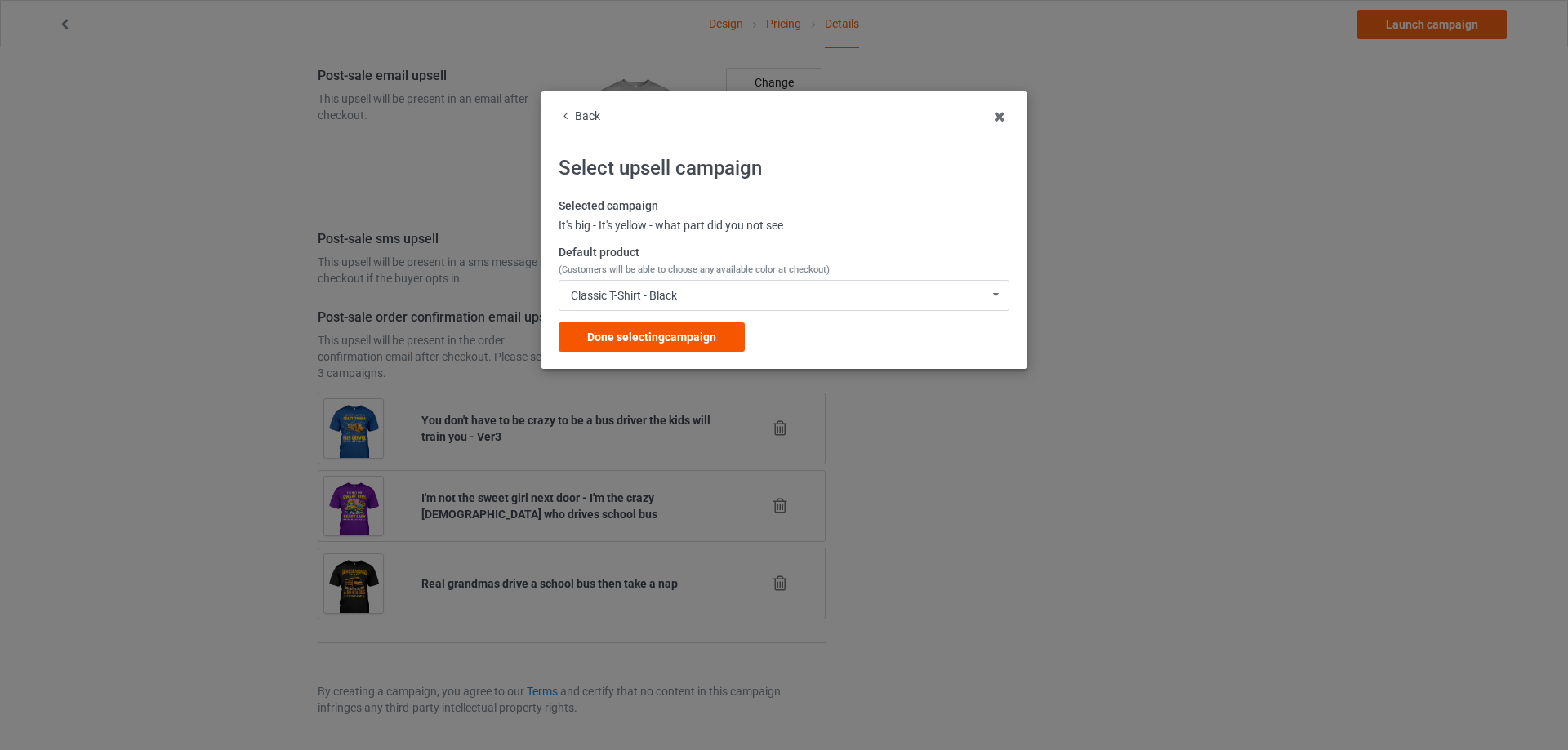
click at [626, 335] on span "Done selecting campaign" at bounding box center [651, 337] width 129 height 13
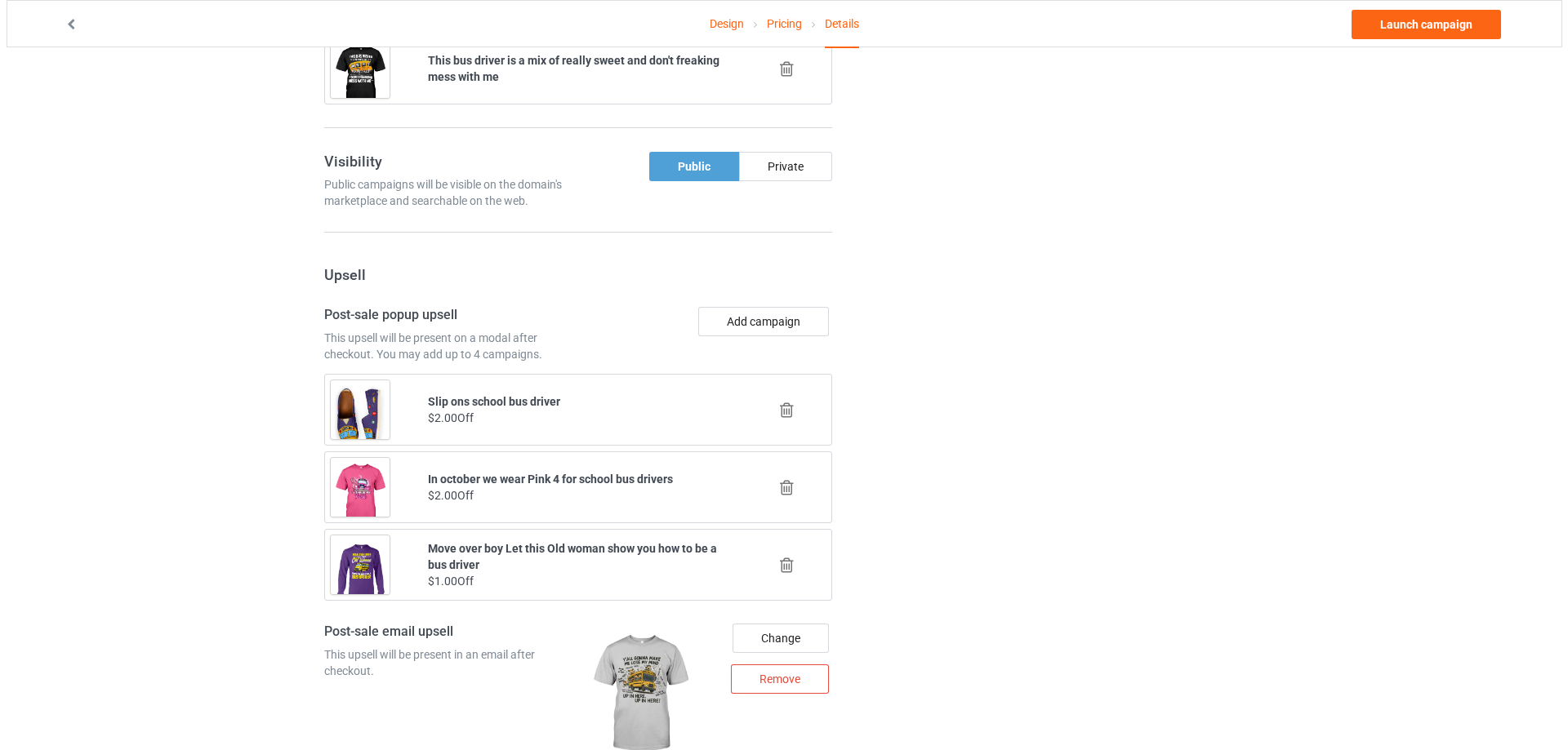
scroll to position [1420, 0]
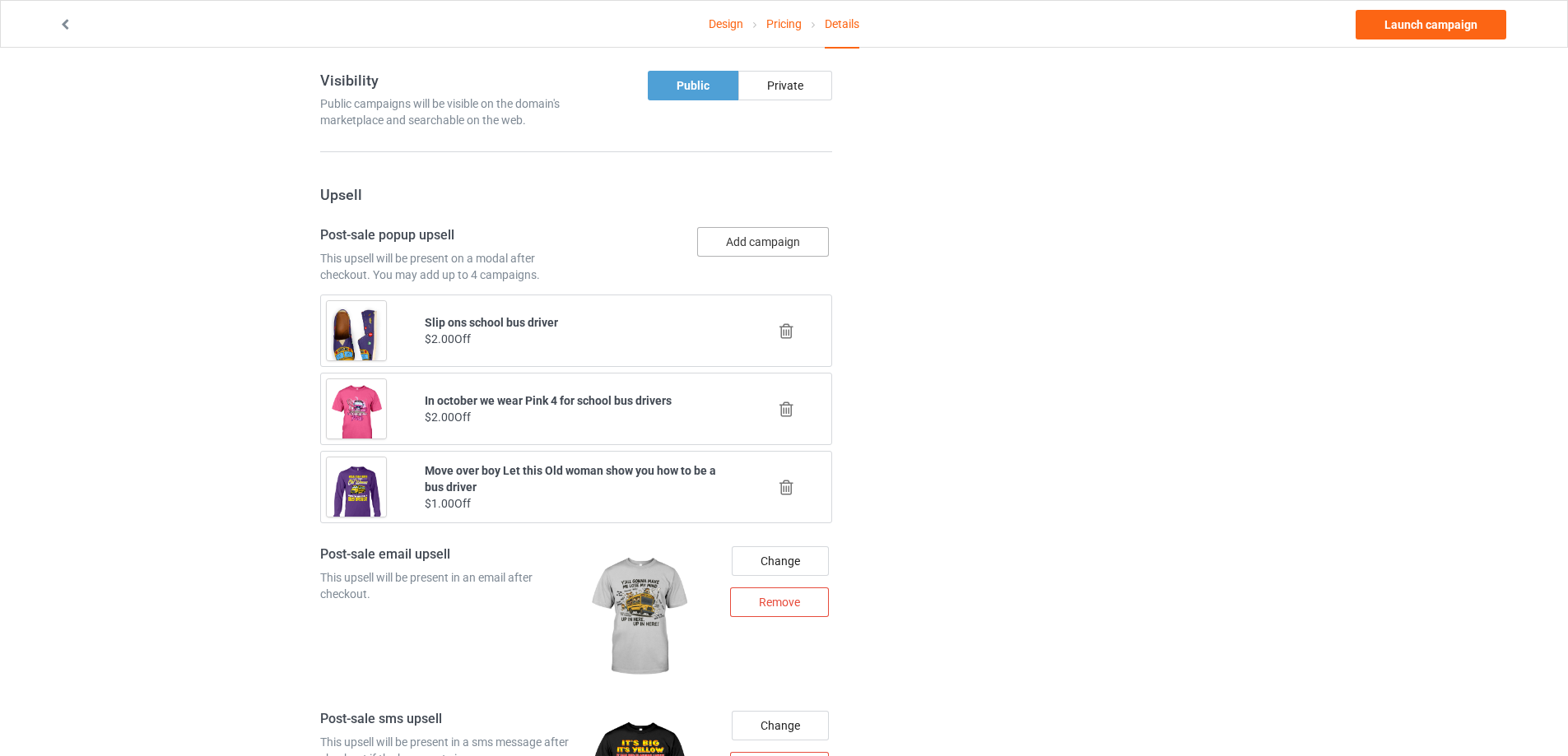
click at [761, 246] on button "Add campaign" at bounding box center [762, 242] width 131 height 30
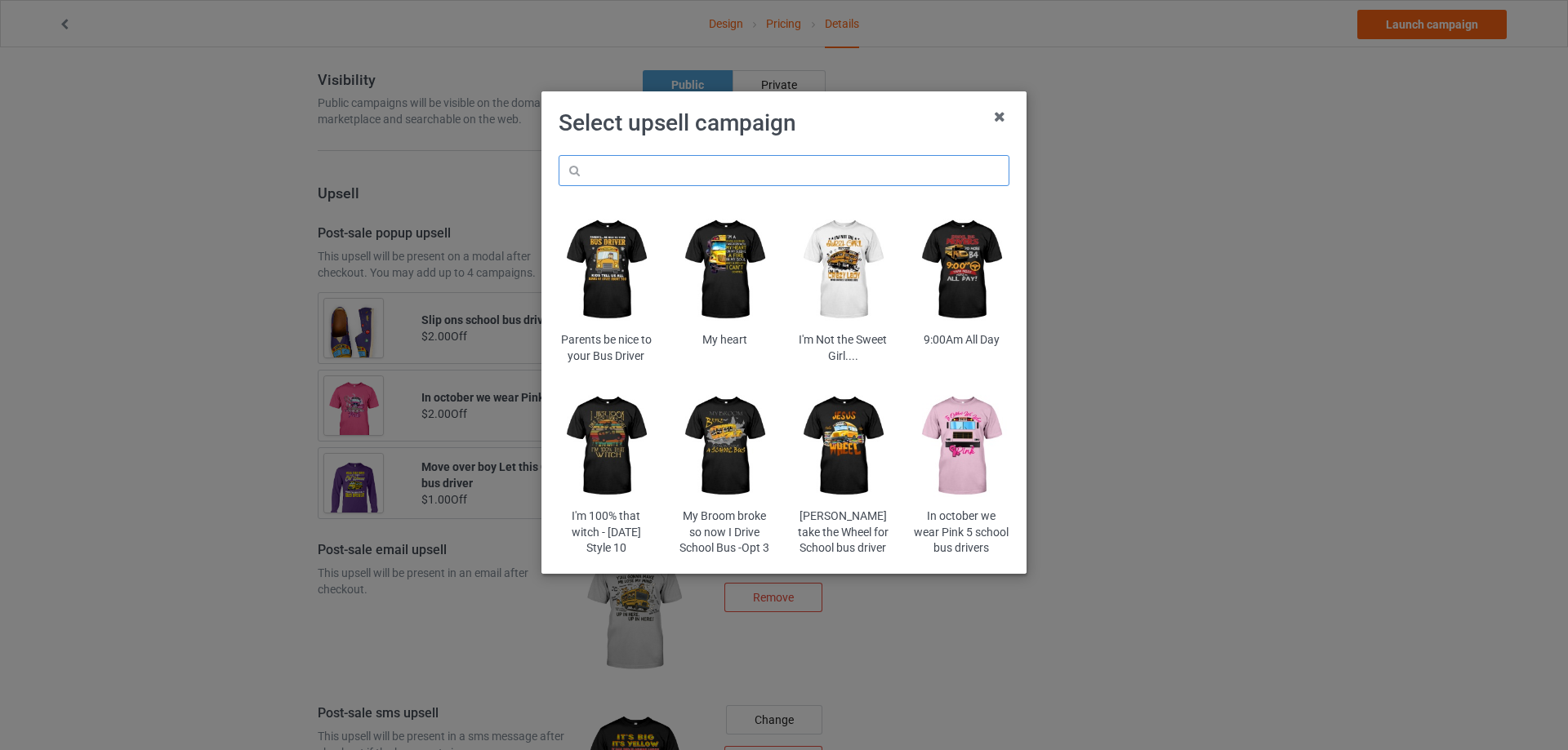
click at [676, 173] on input "text" at bounding box center [784, 170] width 451 height 31
paste input "stta"
type input "stta"
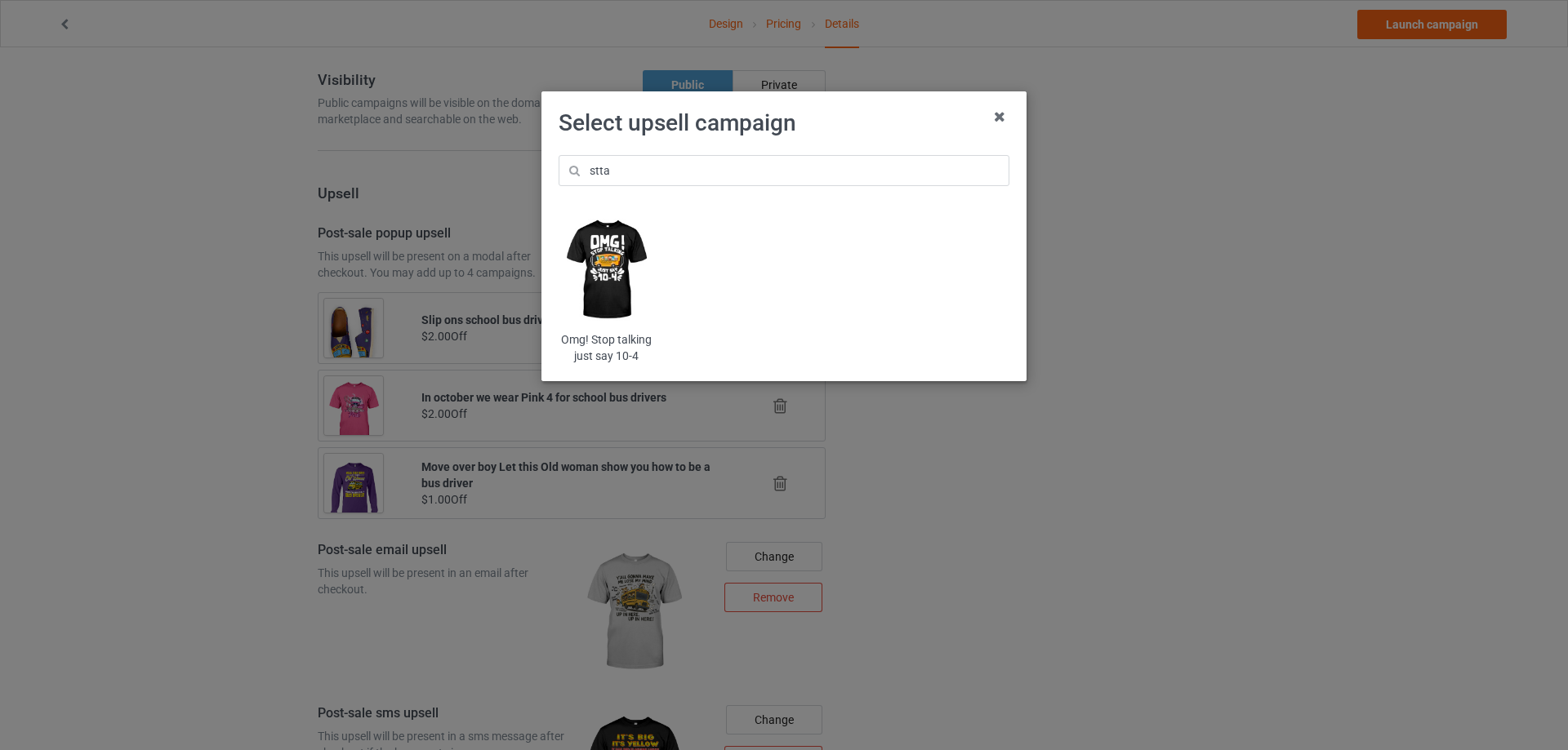
click at [618, 277] on img at bounding box center [607, 270] width 96 height 119
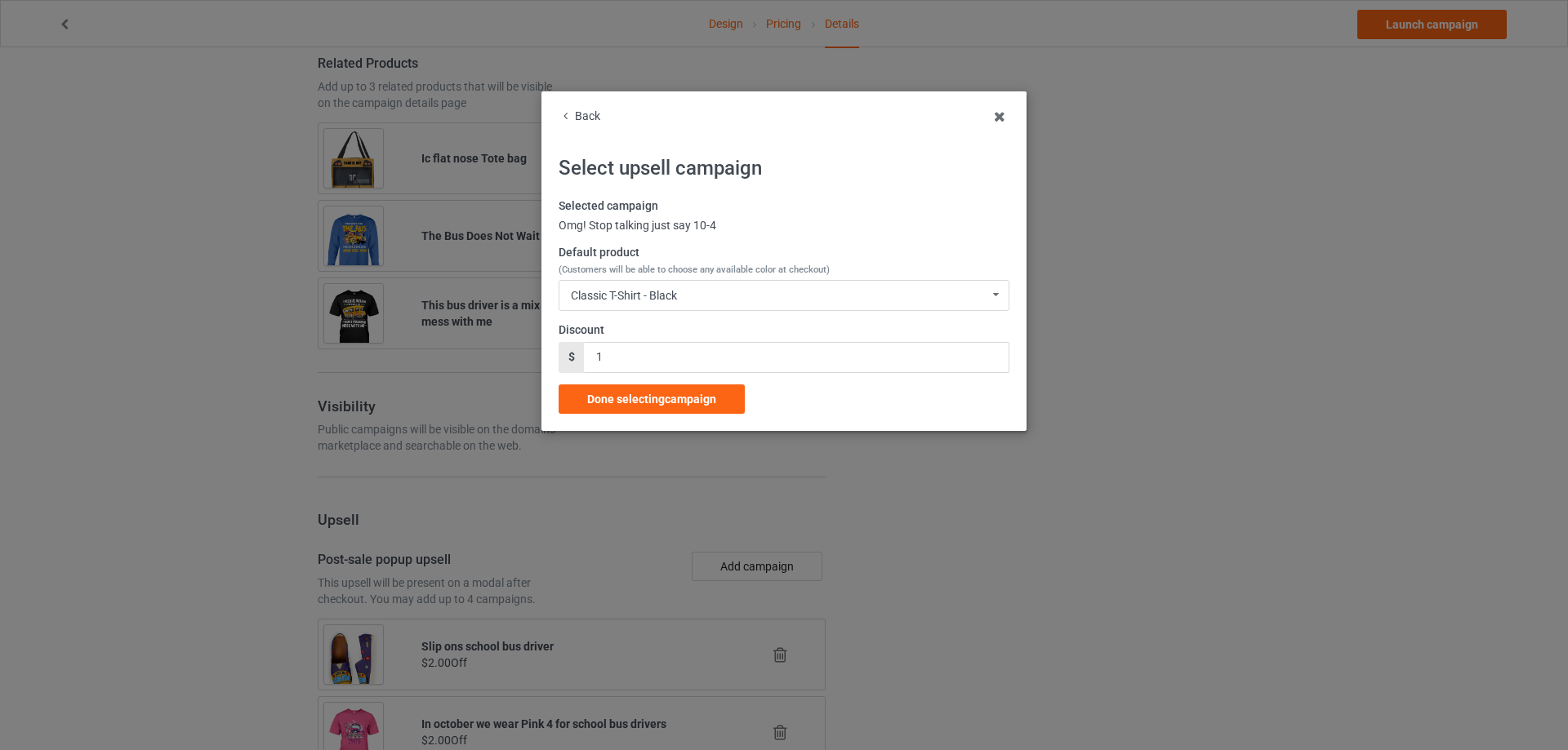
scroll to position [1420, 0]
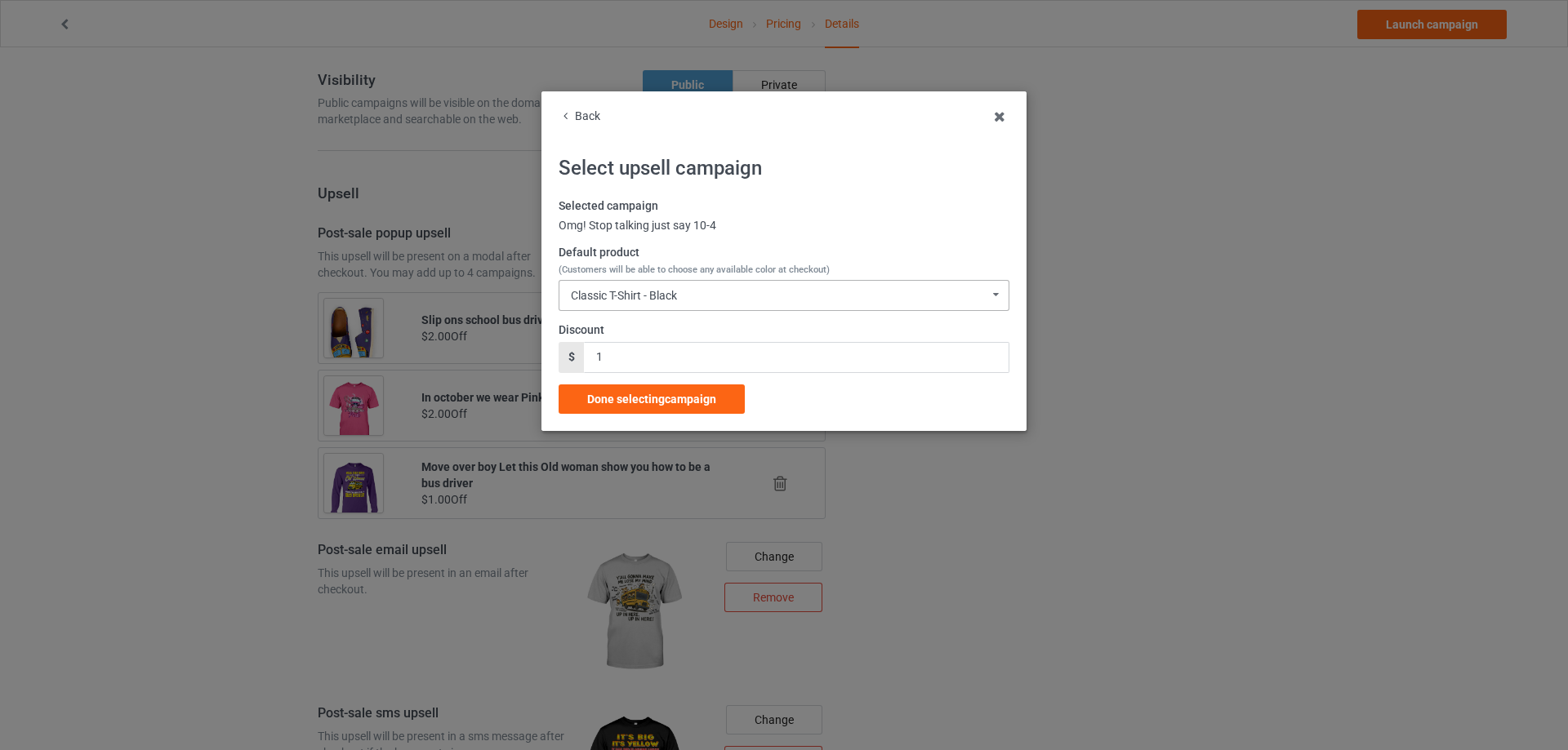
click at [618, 296] on div "Classic T-Shirt - Black" at bounding box center [623, 296] width 106 height 12
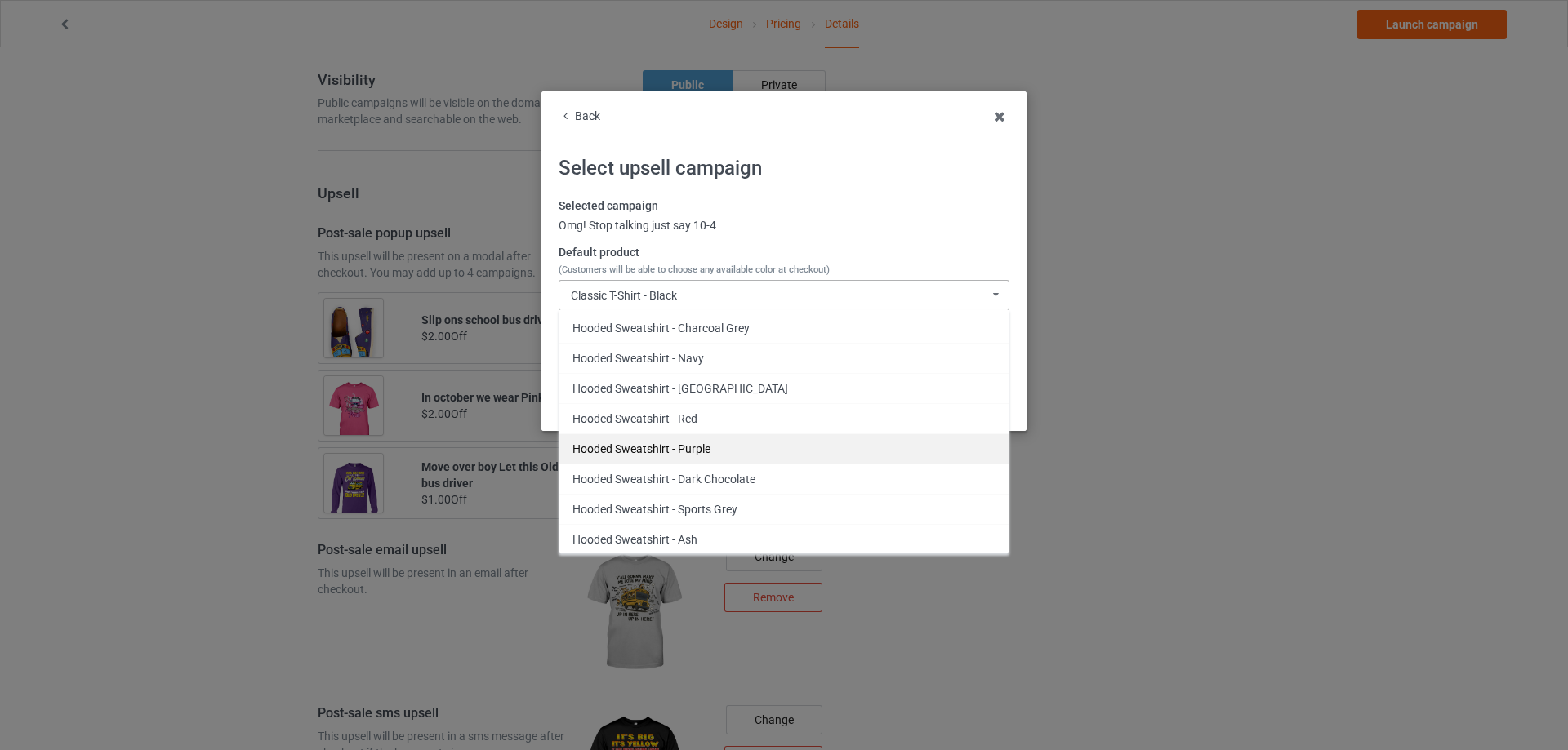
scroll to position [653, 0]
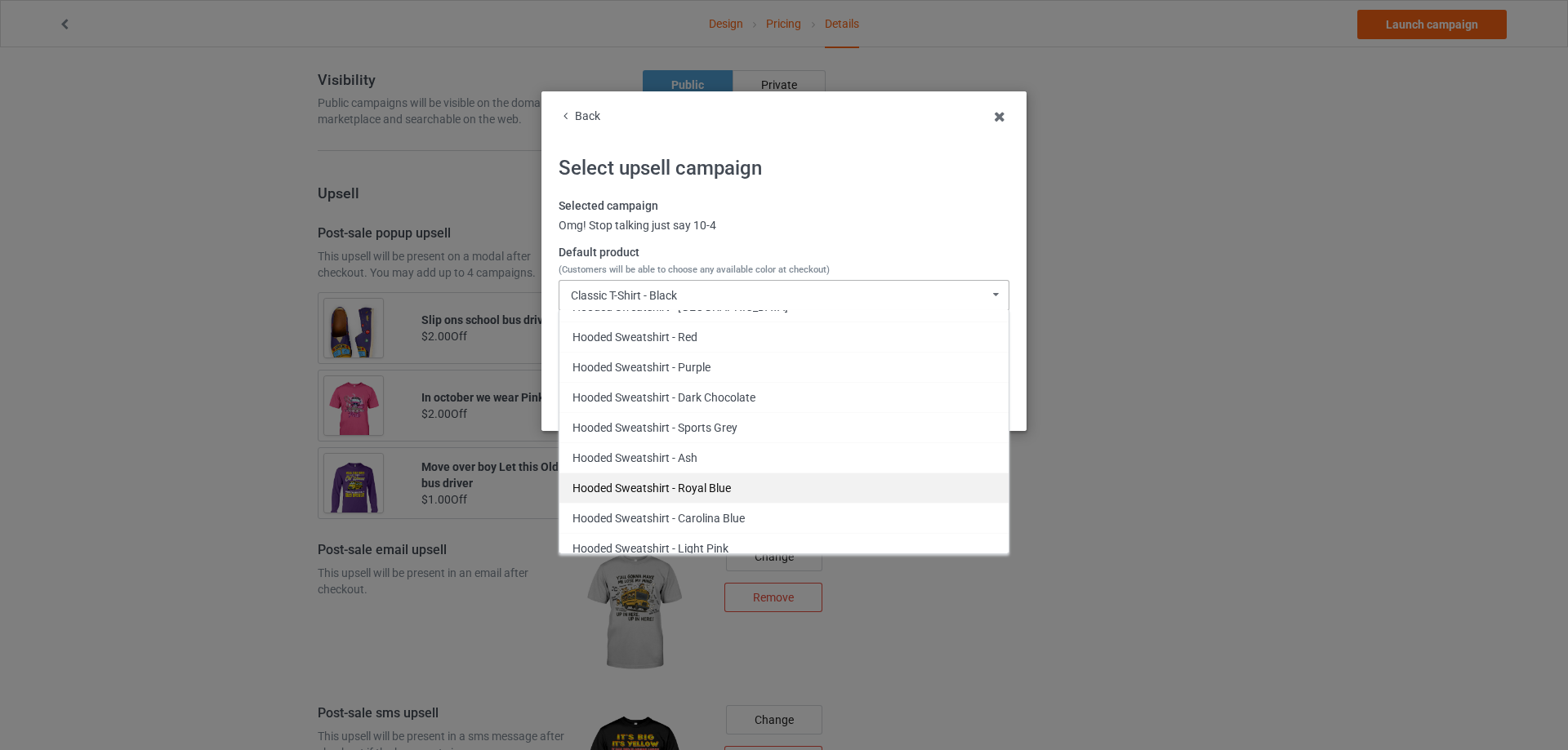
click at [695, 483] on div "Hooded Sweatshirt - Royal Blue" at bounding box center [784, 488] width 449 height 30
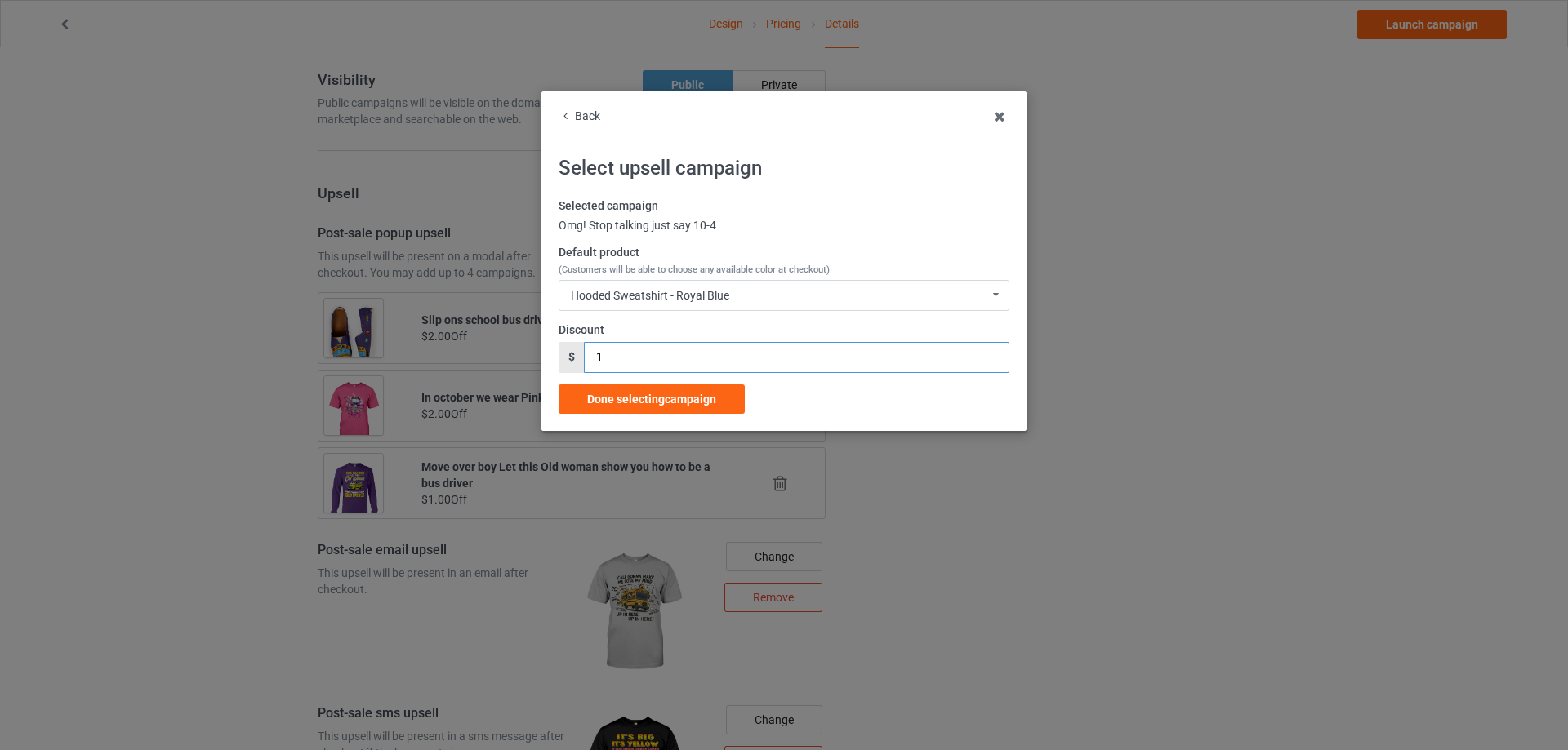
drag, startPoint x: 561, startPoint y: 353, endPoint x: 549, endPoint y: 354, distance: 12.0
click at [549, 354] on div "Back Select upsell campaign Selected campaign Omg! Stop talking just say 10-4 D…" at bounding box center [784, 261] width 485 height 340
type input "2"
click at [633, 393] on span "Done selecting campaign" at bounding box center [651, 399] width 129 height 13
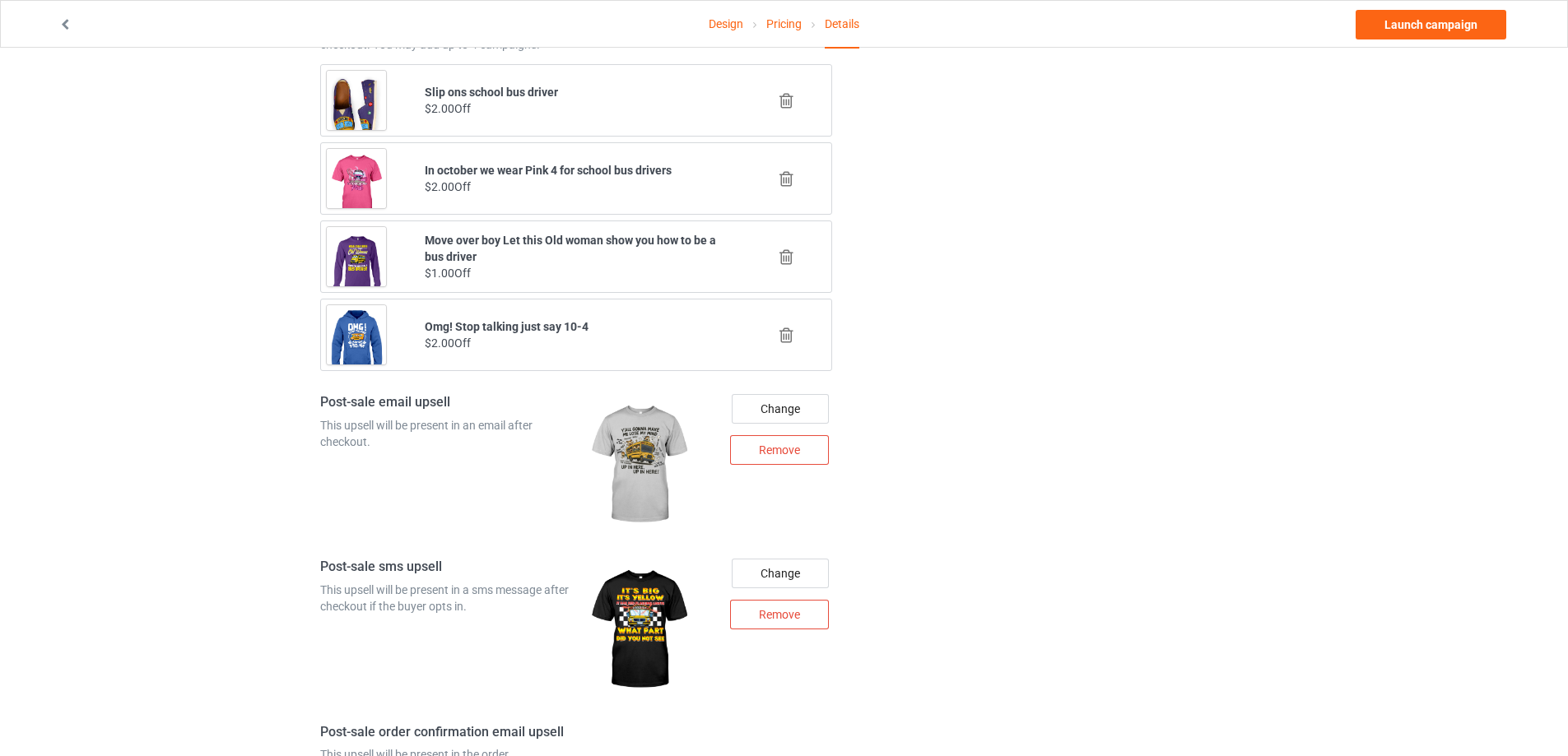
scroll to position [2073, 0]
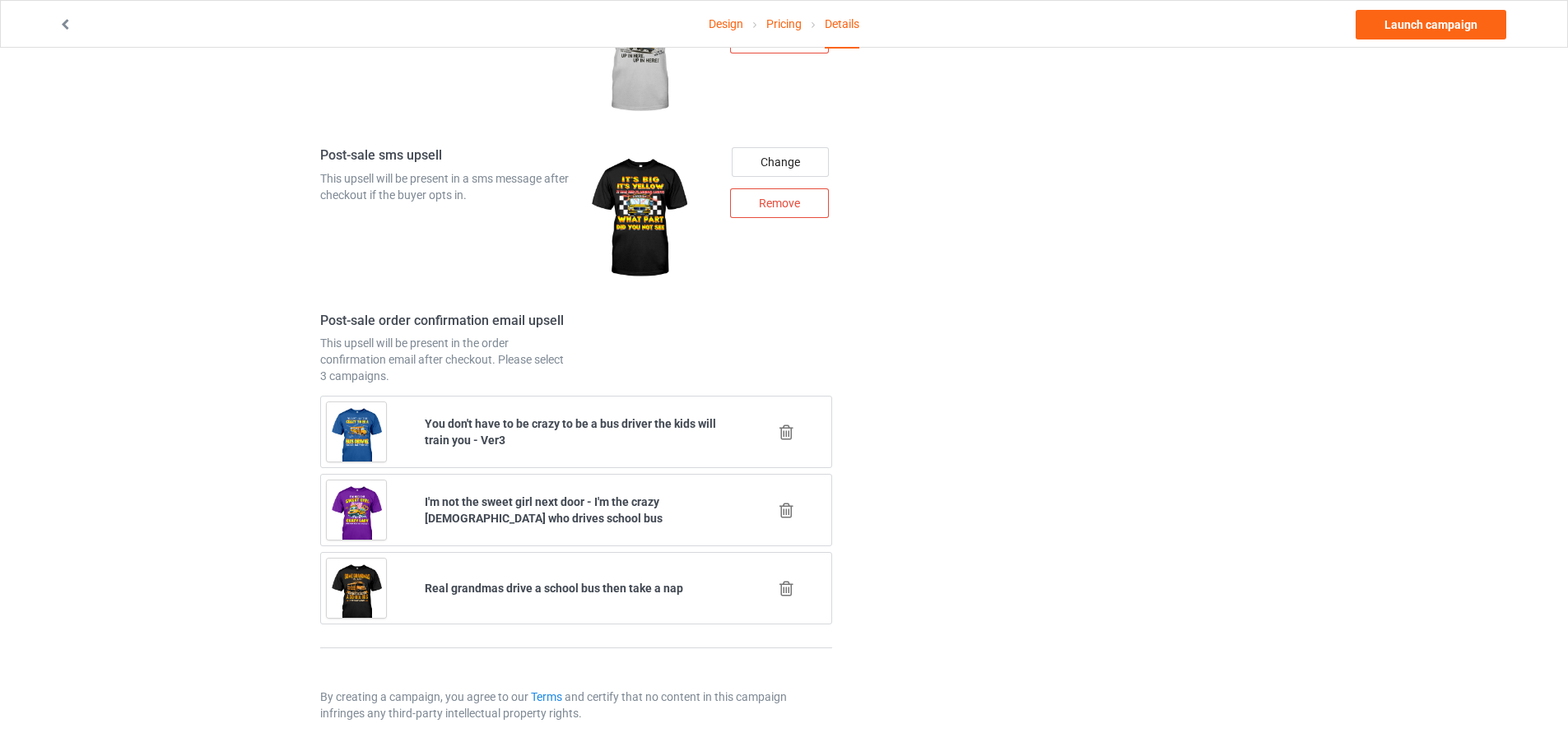
click at [788, 589] on icon at bounding box center [786, 588] width 20 height 17
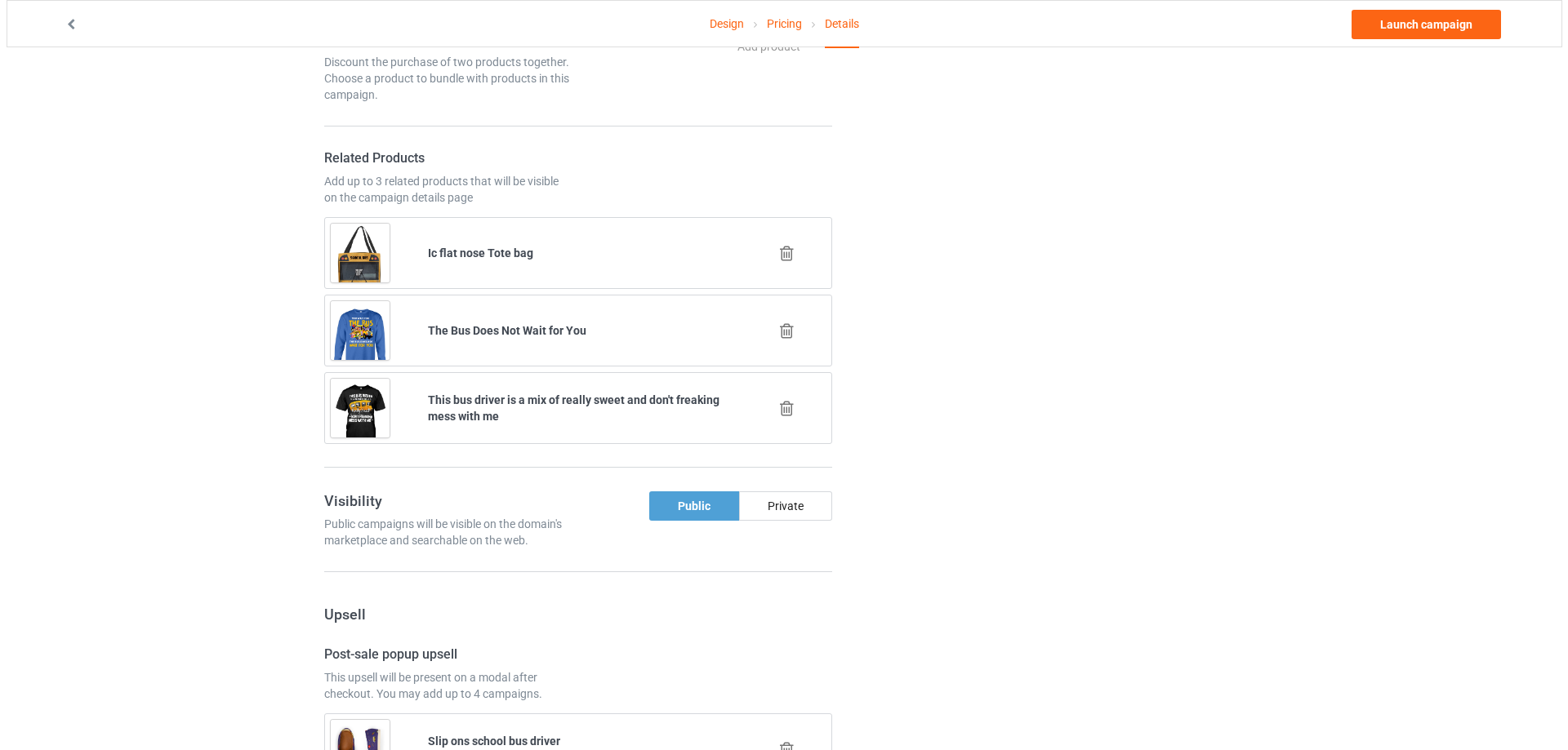
scroll to position [1979, 0]
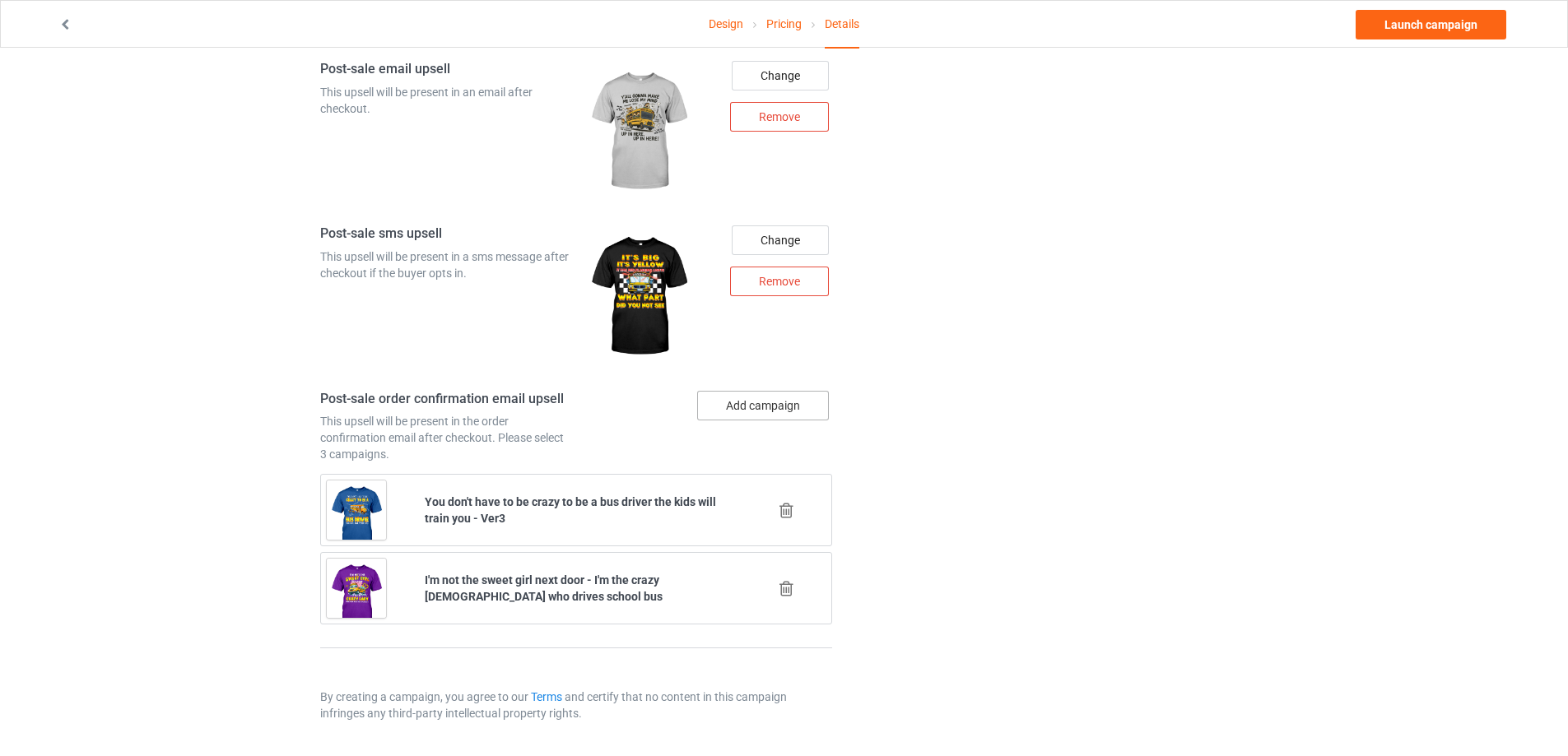
click at [781, 413] on button "Add campaign" at bounding box center [762, 405] width 131 height 30
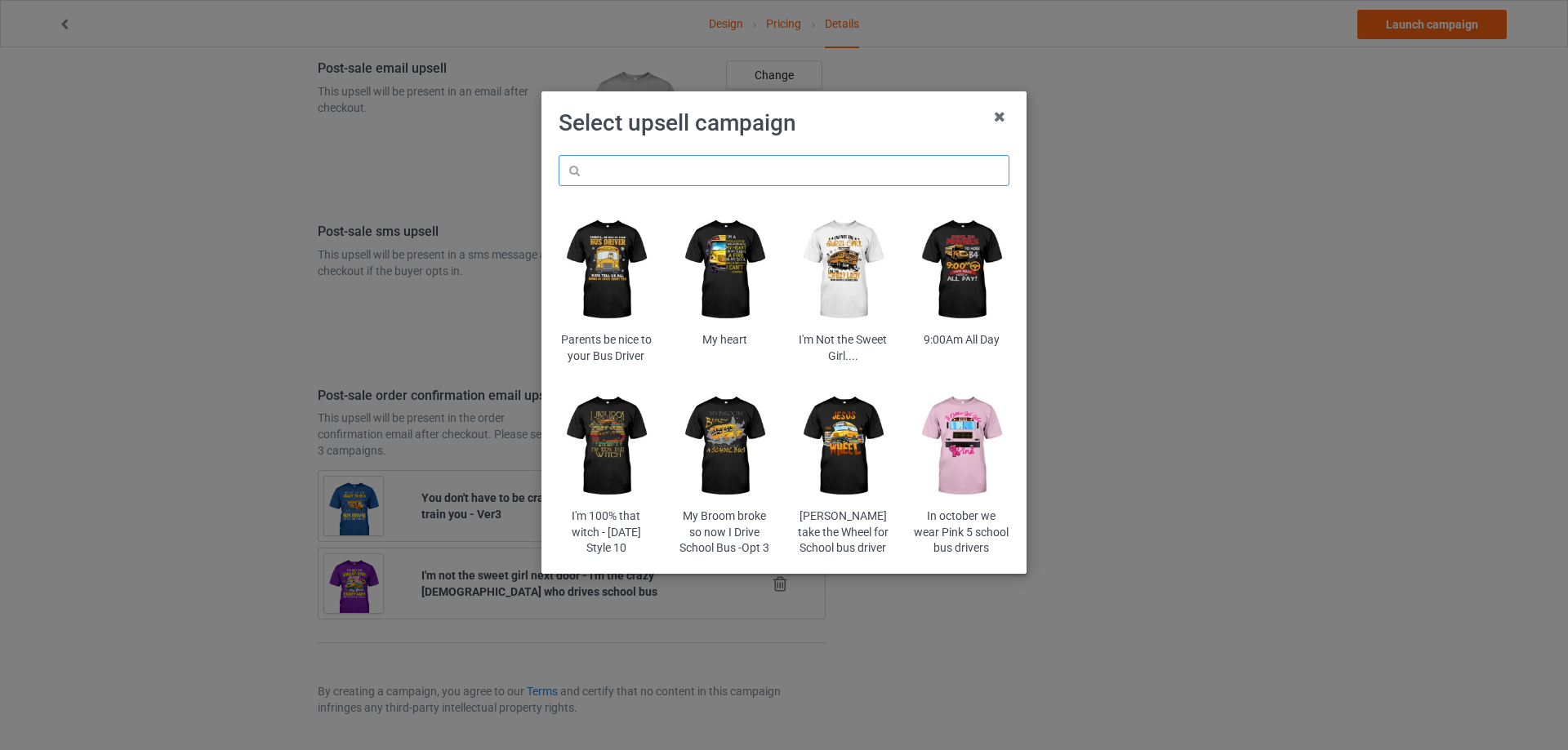
click at [757, 173] on input "text" at bounding box center [784, 170] width 451 height 31
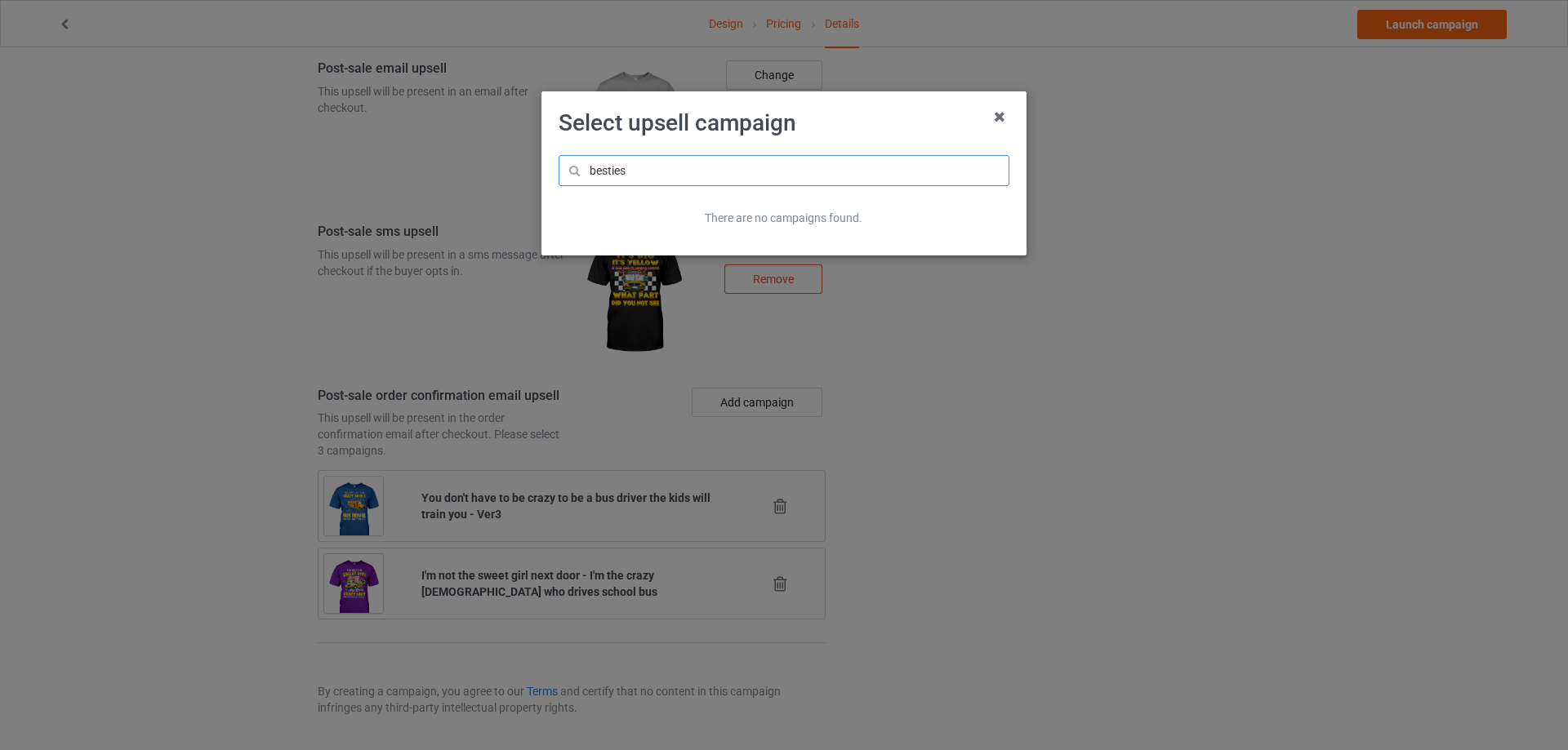
type input "besties"
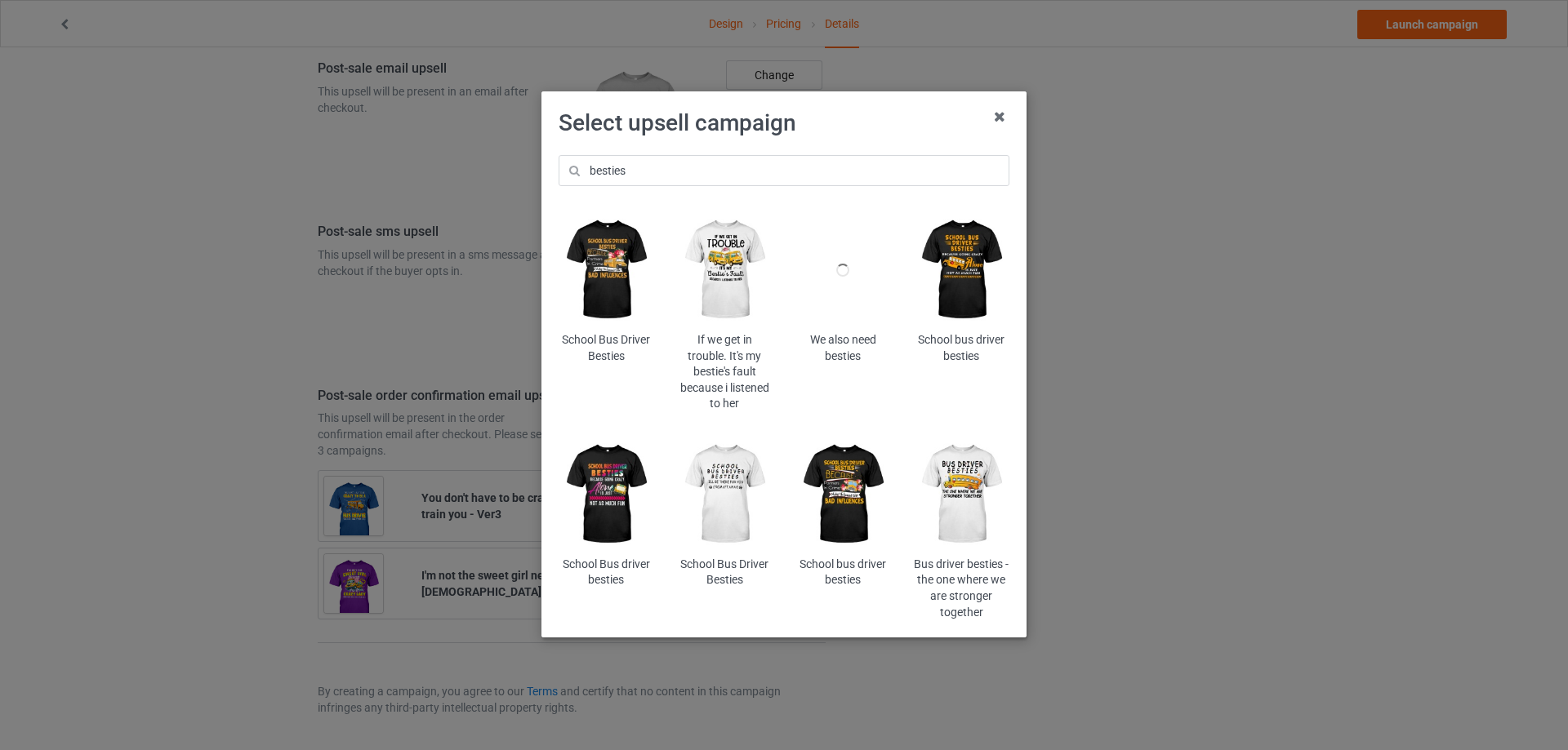
click at [602, 263] on img at bounding box center [607, 270] width 96 height 119
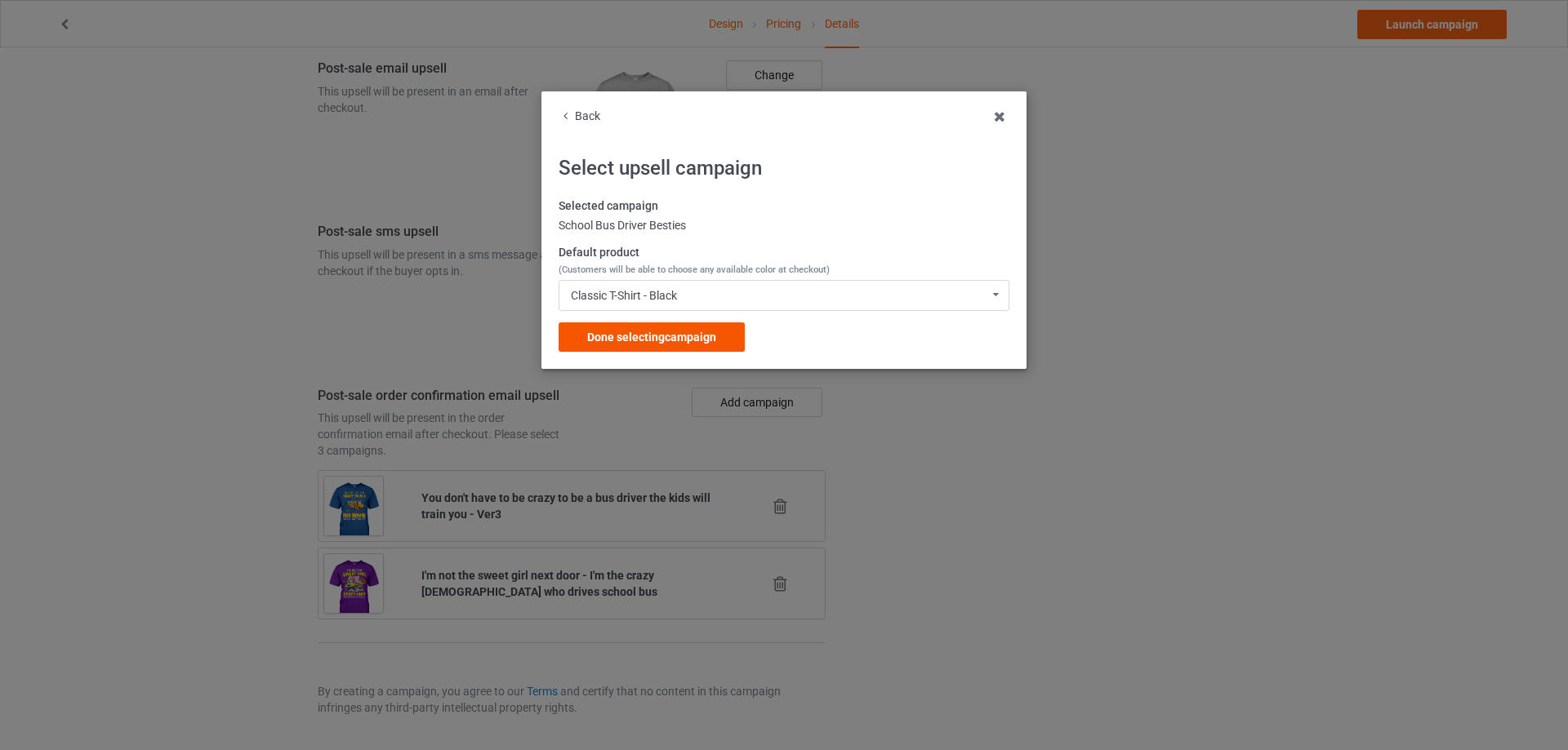
click at [604, 330] on span "Done selecting campaign" at bounding box center [651, 337] width 129 height 13
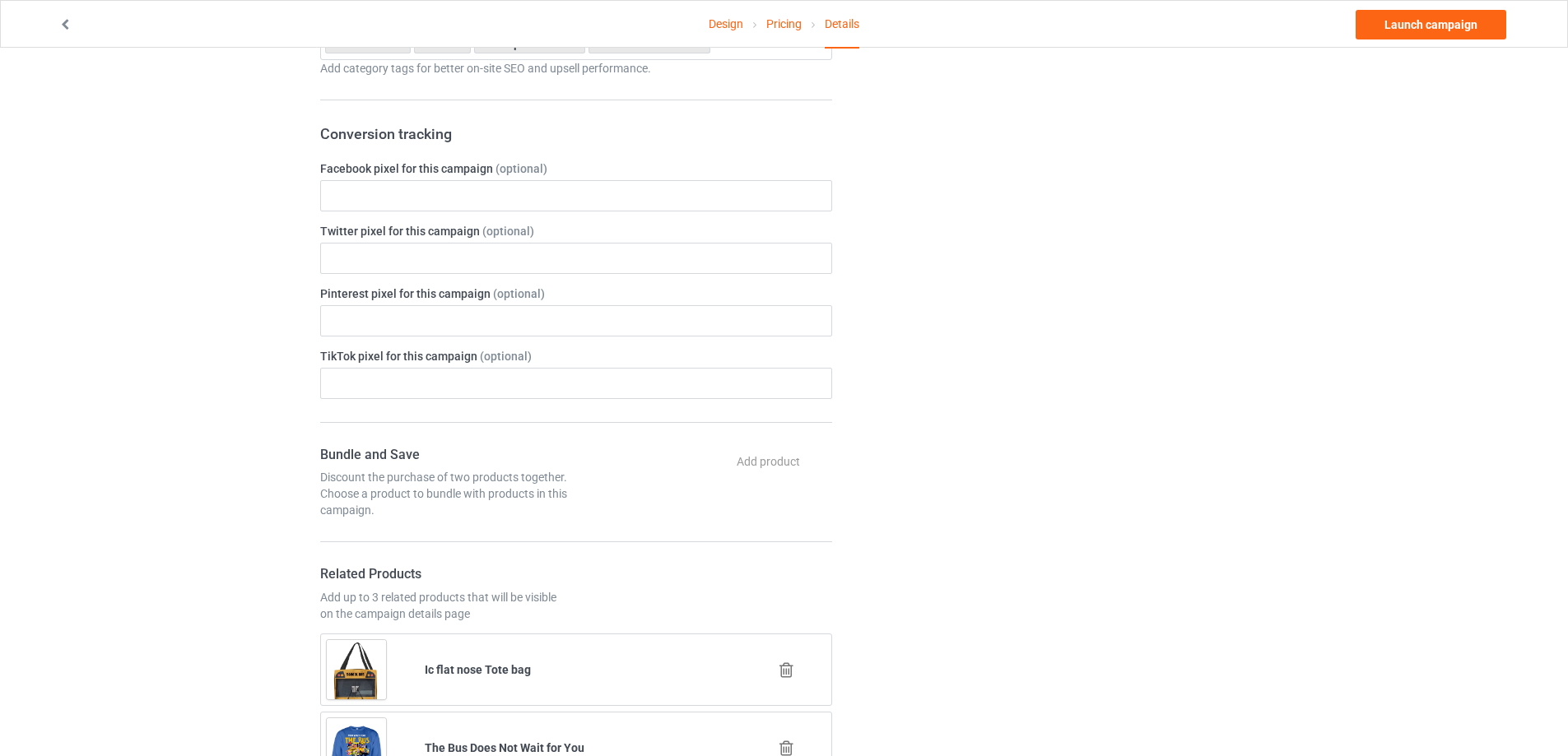
scroll to position [921, 0]
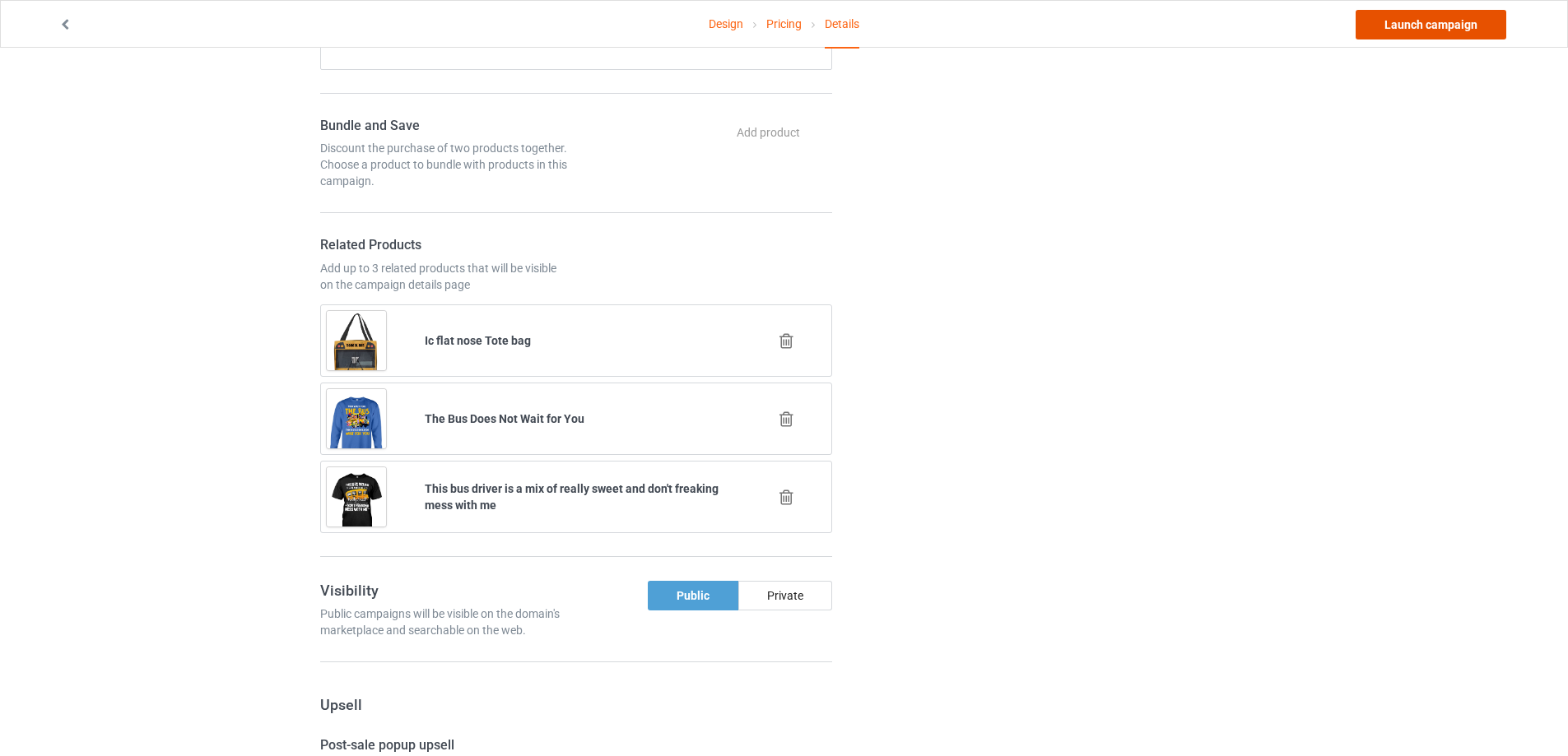
click at [1417, 18] on link "Launch campaign" at bounding box center [1431, 25] width 151 height 30
